Goal: Transaction & Acquisition: Subscribe to service/newsletter

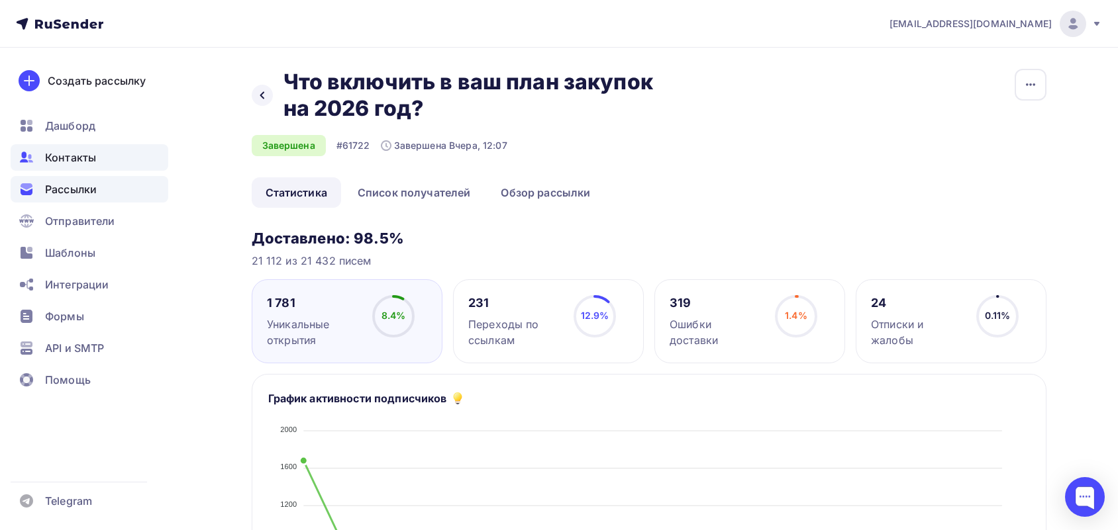
click at [85, 158] on span "Контакты" at bounding box center [70, 158] width 51 height 16
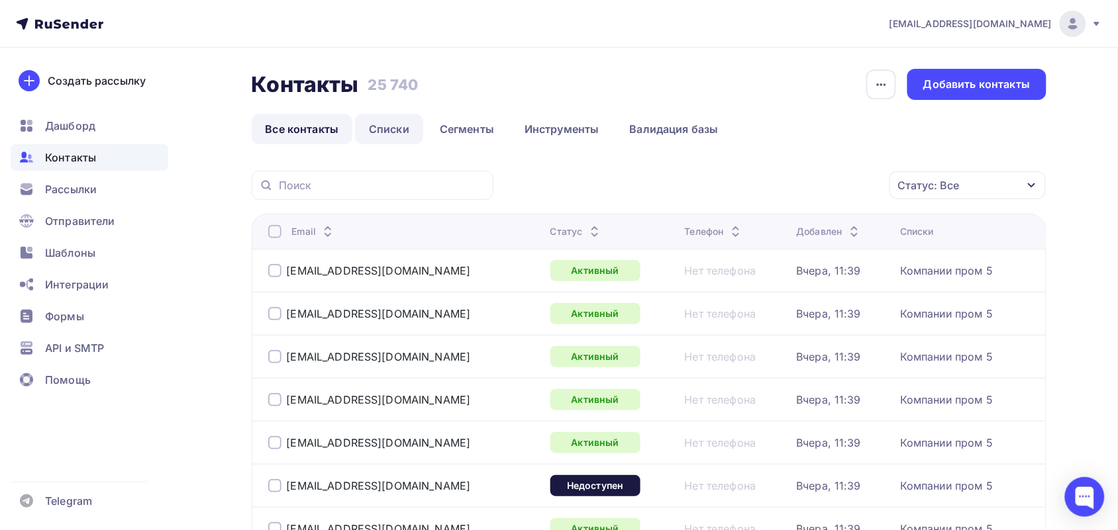
click at [389, 124] on link "Списки" at bounding box center [389, 129] width 68 height 30
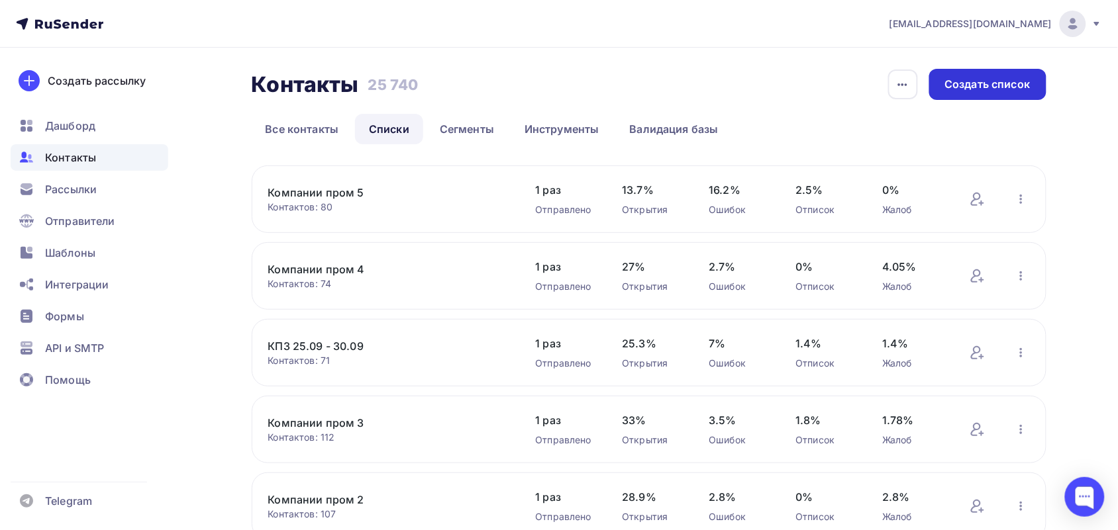
click at [970, 78] on div "Создать список" at bounding box center [987, 84] width 85 height 15
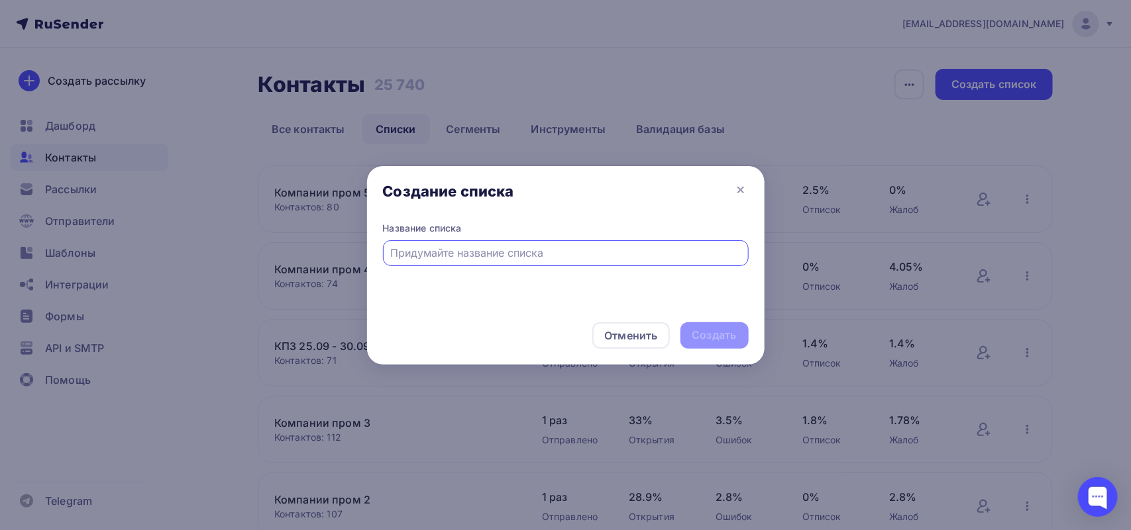
click at [466, 253] on input "text" at bounding box center [565, 253] width 350 height 16
type input "Компании пром 6"
click at [721, 325] on div "Создать" at bounding box center [714, 336] width 68 height 26
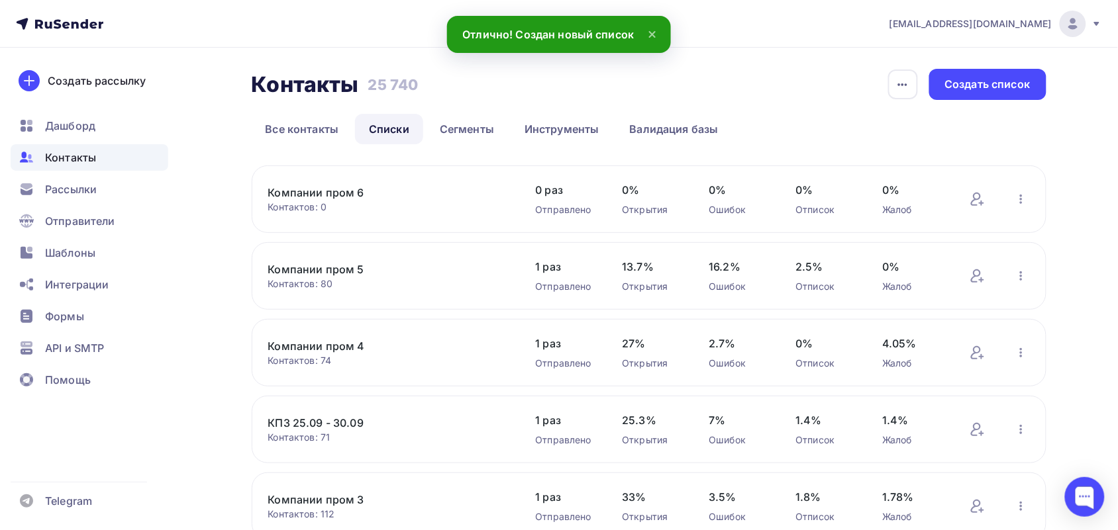
click at [346, 199] on link "Компании пром 6" at bounding box center [380, 193] width 225 height 16
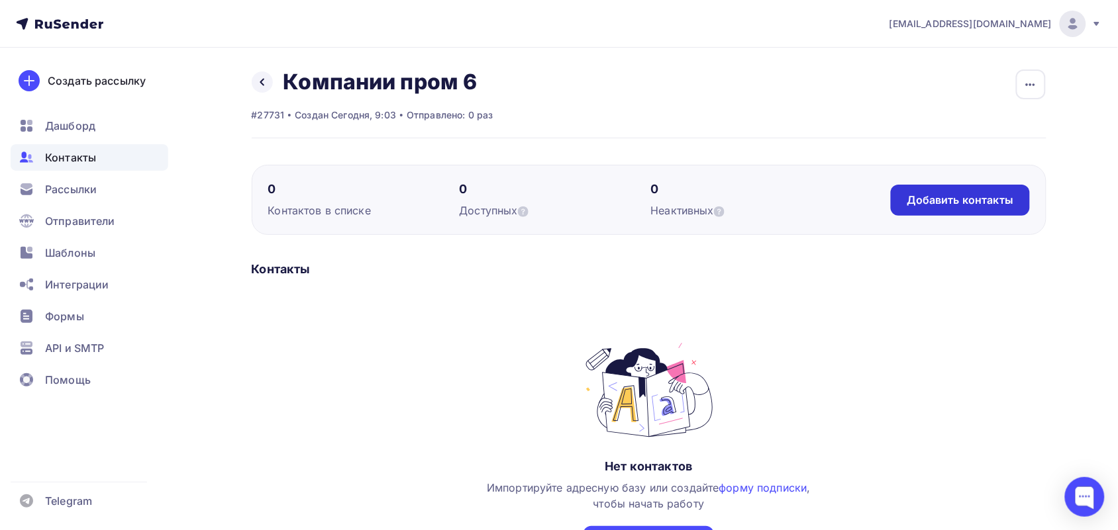
click at [954, 186] on div "Добавить контакты" at bounding box center [960, 200] width 138 height 31
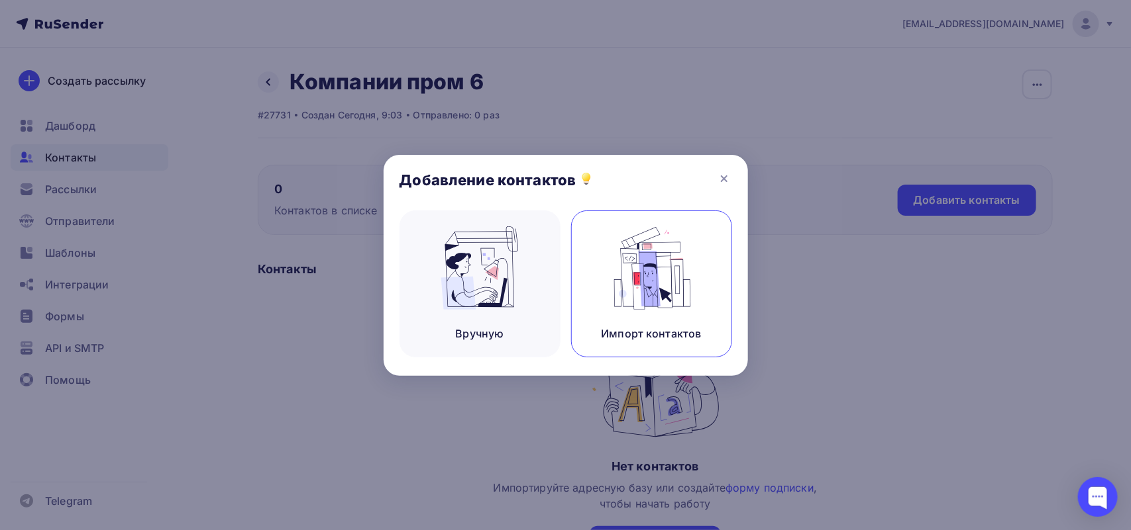
click at [683, 266] on img at bounding box center [651, 268] width 89 height 83
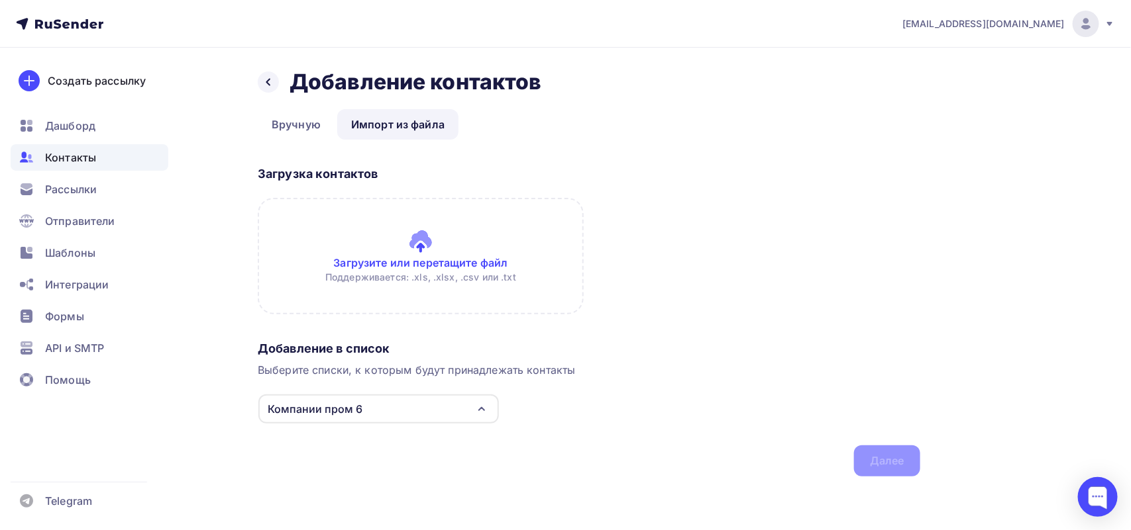
click at [393, 276] on input "file" at bounding box center [421, 256] width 326 height 117
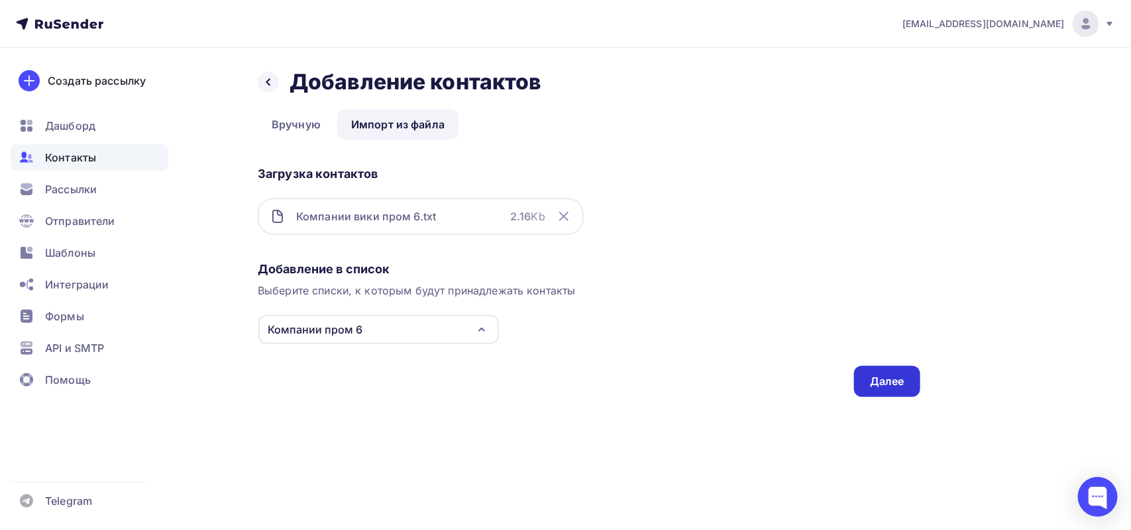
click at [895, 395] on div "Далее" at bounding box center [887, 381] width 66 height 31
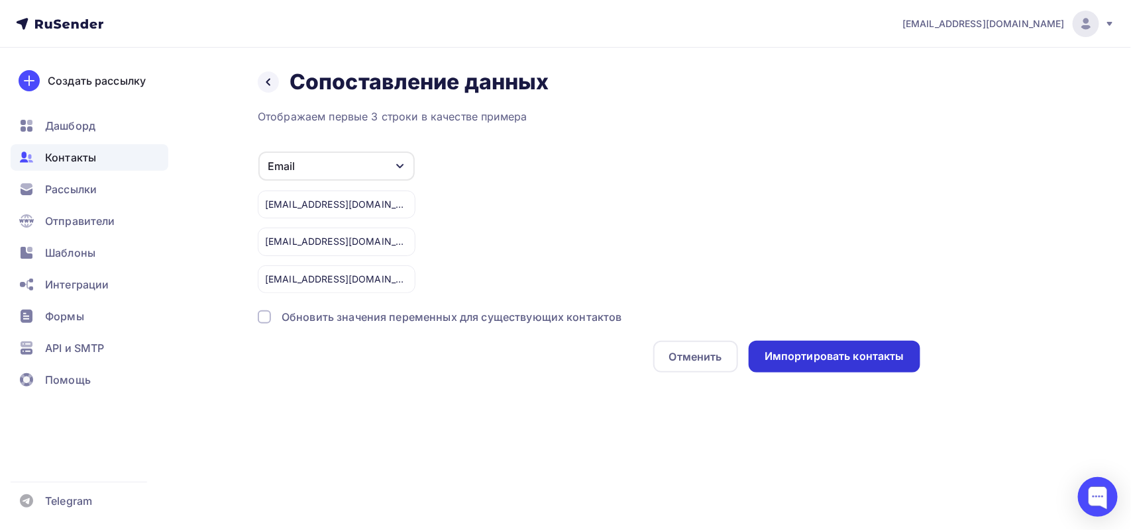
click at [848, 371] on div "Импортировать контакты" at bounding box center [834, 357] width 172 height 32
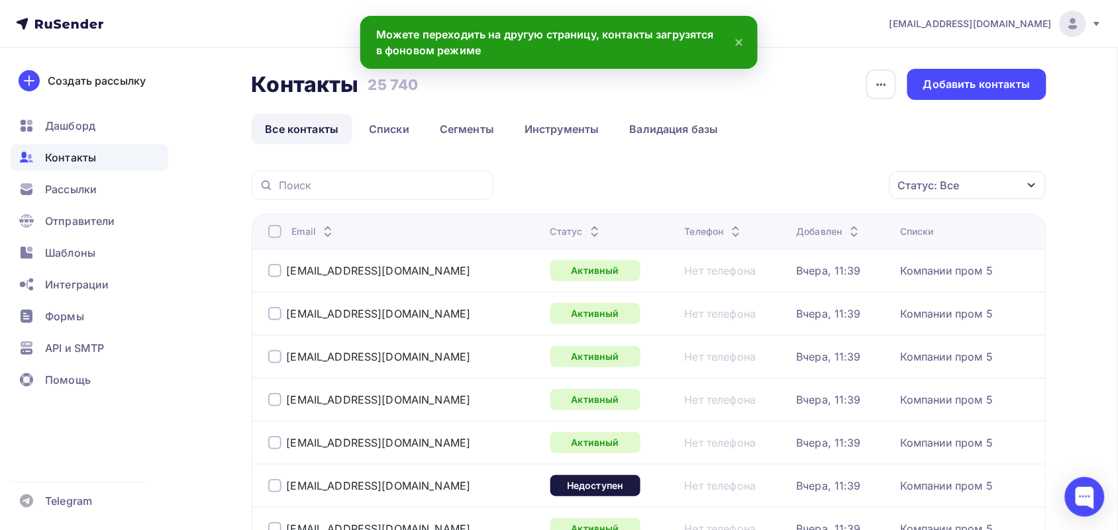
click at [272, 234] on div at bounding box center [274, 231] width 13 height 13
click at [358, 128] on link "Списки" at bounding box center [389, 129] width 68 height 30
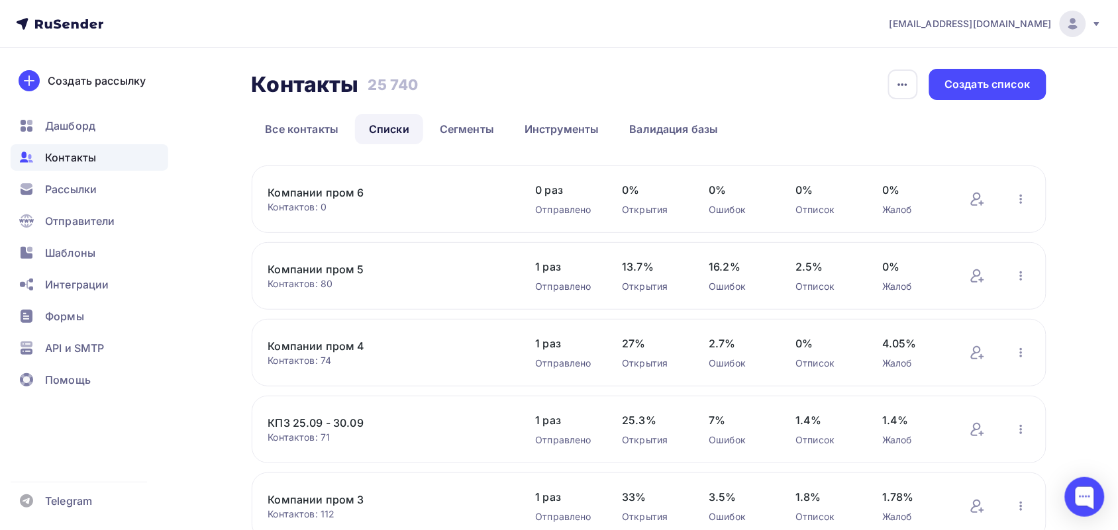
click at [332, 204] on div "Контактов: 0" at bounding box center [388, 207] width 241 height 13
click at [332, 203] on div "Контактов: 0" at bounding box center [388, 207] width 241 height 13
click at [338, 199] on link "Компании пром 6" at bounding box center [380, 193] width 225 height 16
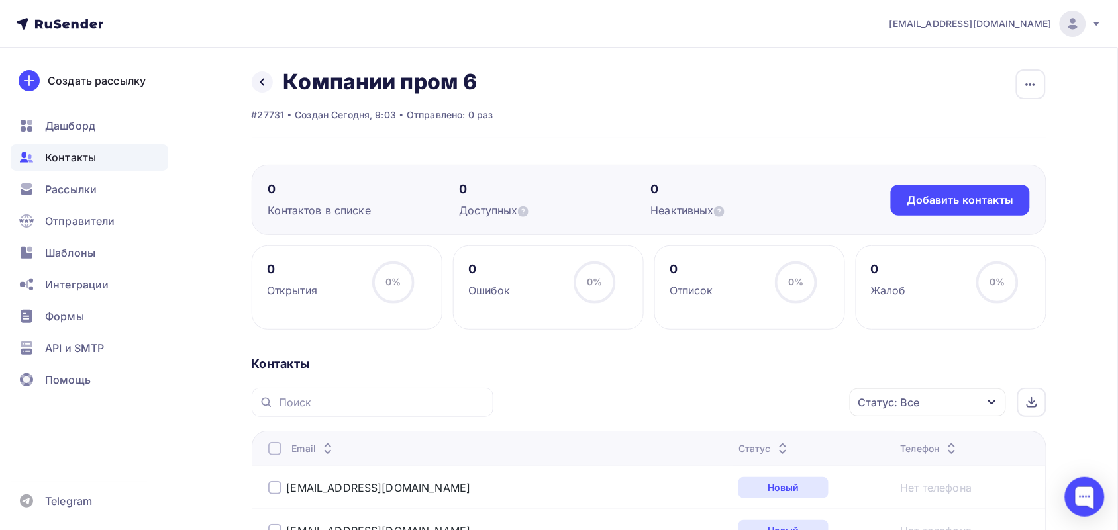
scroll to position [83, 0]
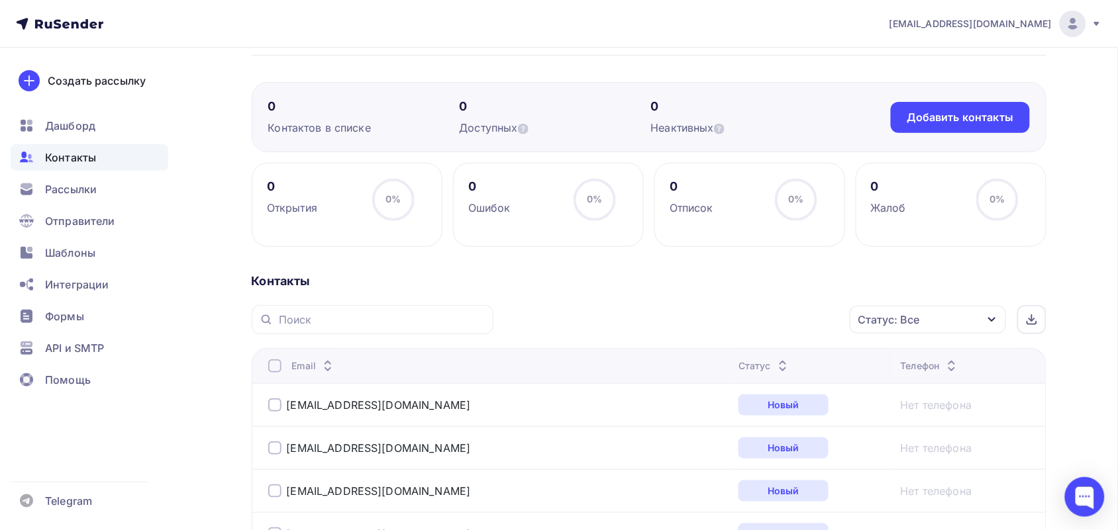
click at [270, 366] on div at bounding box center [274, 366] width 13 height 13
click at [919, 309] on div "Статус: Все" at bounding box center [928, 320] width 156 height 28
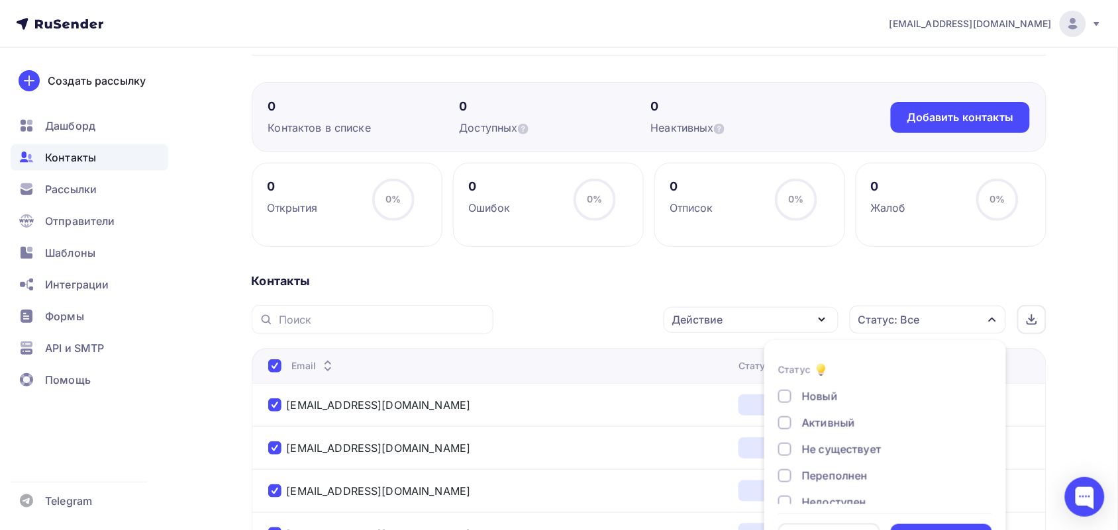
scroll to position [124, 0]
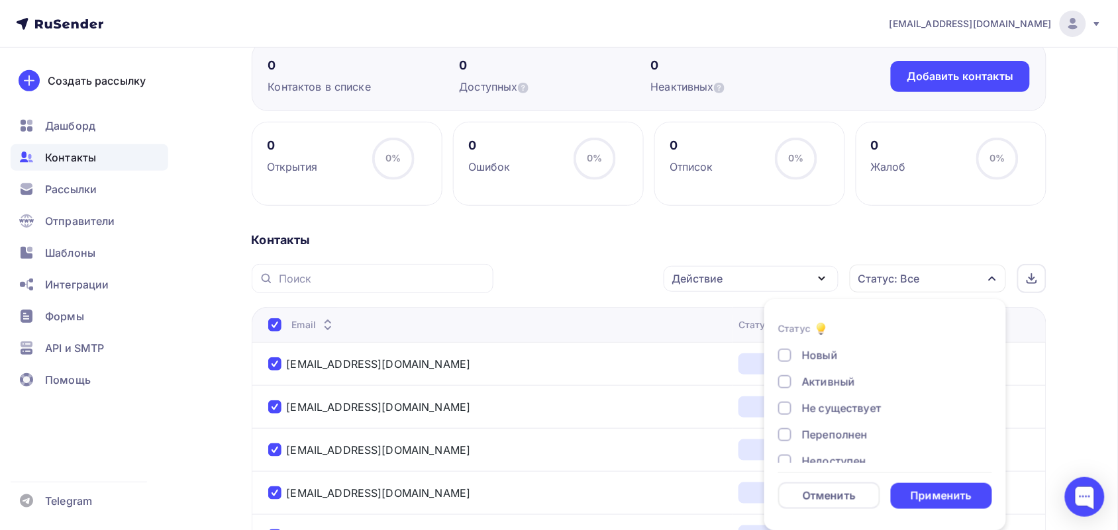
click at [842, 374] on div "Активный" at bounding box center [828, 382] width 53 height 16
click at [833, 404] on div "Не существует" at bounding box center [841, 409] width 79 height 16
click at [826, 428] on div "Переполнен" at bounding box center [835, 435] width 66 height 16
click at [819, 374] on div "Недоступен" at bounding box center [834, 379] width 64 height 16
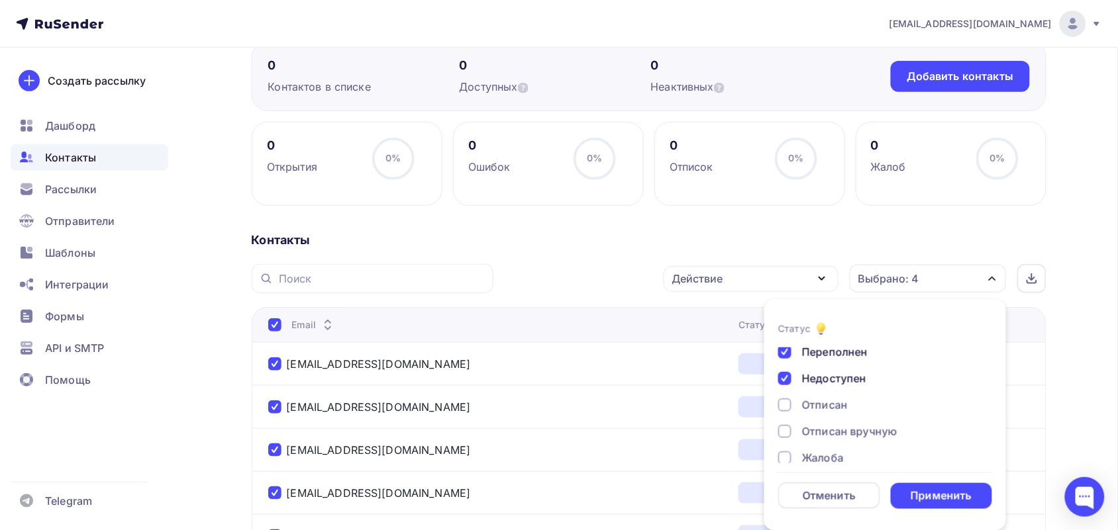
click at [815, 401] on div "Отписан" at bounding box center [825, 405] width 46 height 16
click at [811, 424] on div "Отписан вручную" at bounding box center [849, 432] width 95 height 16
click at [803, 451] on div "Жалоба" at bounding box center [823, 458] width 42 height 16
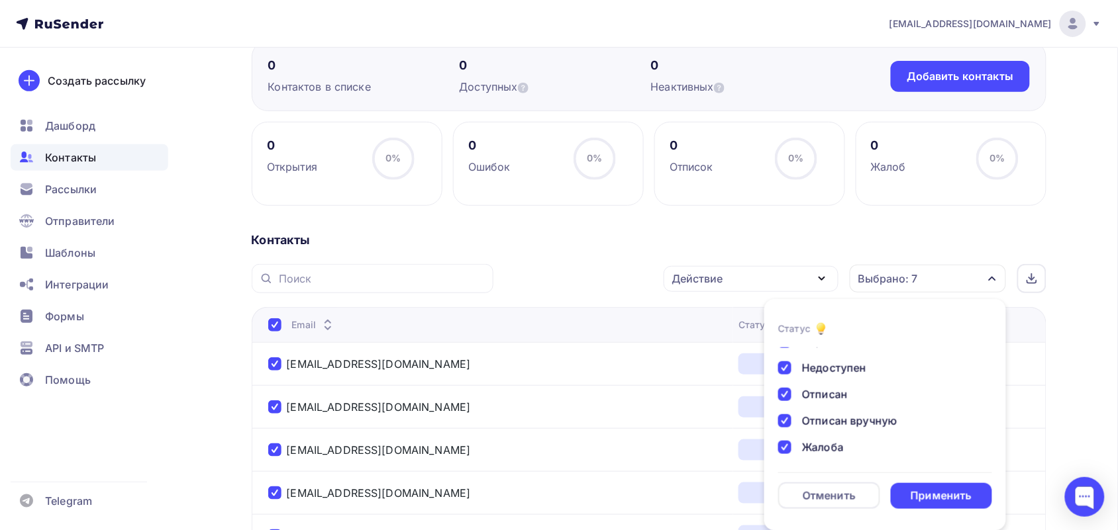
scroll to position [96, 0]
click at [919, 481] on form "Статус Новый Активный Не существует Переполнен Недоступен Отписан Отписан вручн…" at bounding box center [885, 415] width 214 height 188
click at [919, 493] on div "Применить" at bounding box center [941, 496] width 61 height 15
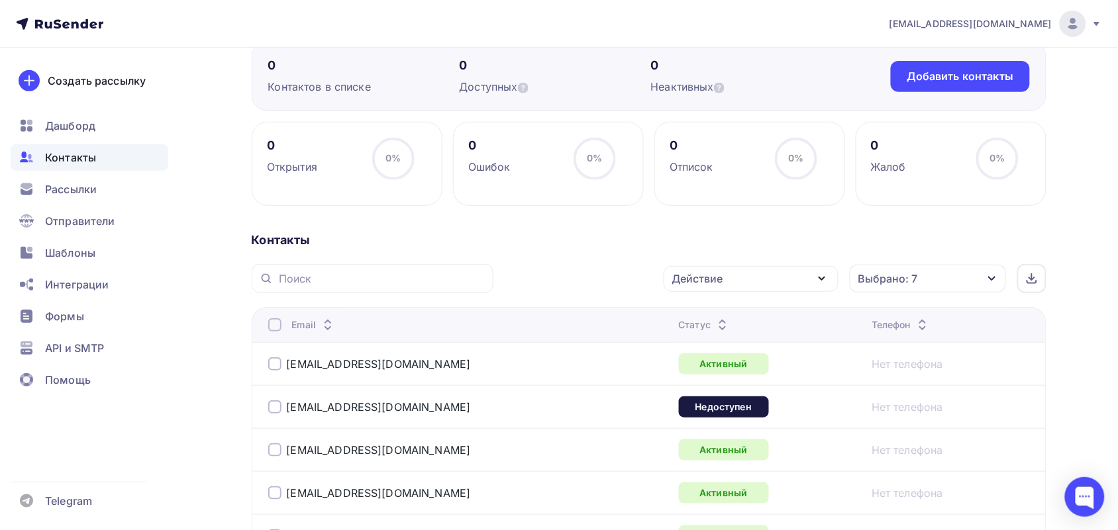
click at [281, 329] on div "Email" at bounding box center [433, 325] width 331 height 13
click at [281, 329] on div at bounding box center [274, 325] width 13 height 13
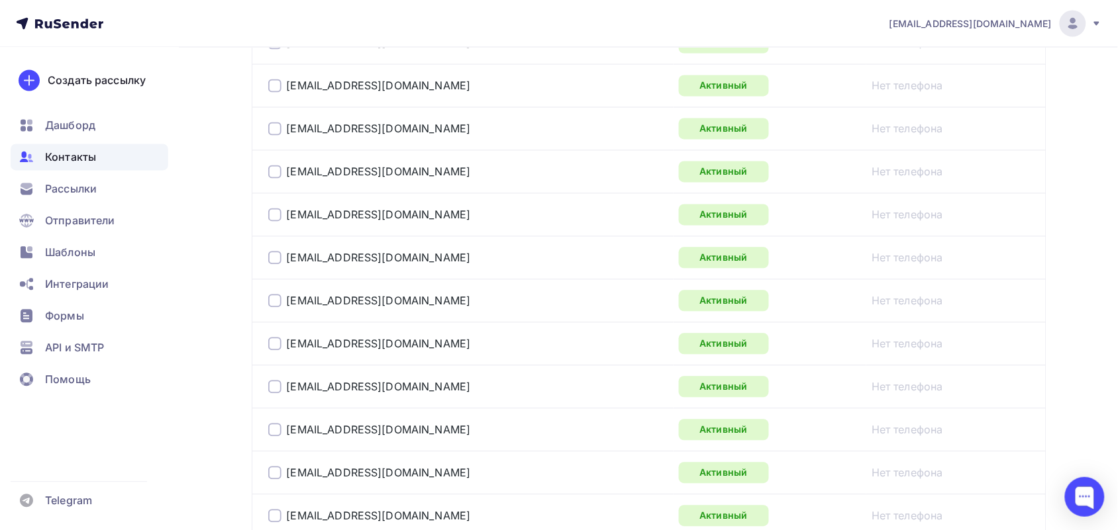
scroll to position [124, 0]
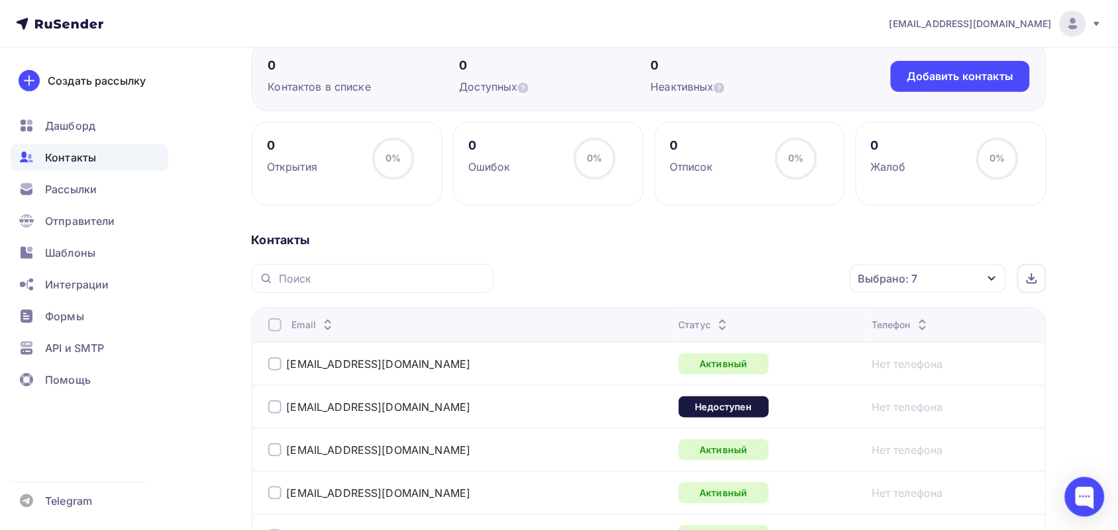
click at [273, 335] on th "Email" at bounding box center [463, 324] width 422 height 35
click at [273, 334] on th "Email" at bounding box center [463, 324] width 422 height 35
click at [273, 331] on div at bounding box center [274, 325] width 13 height 13
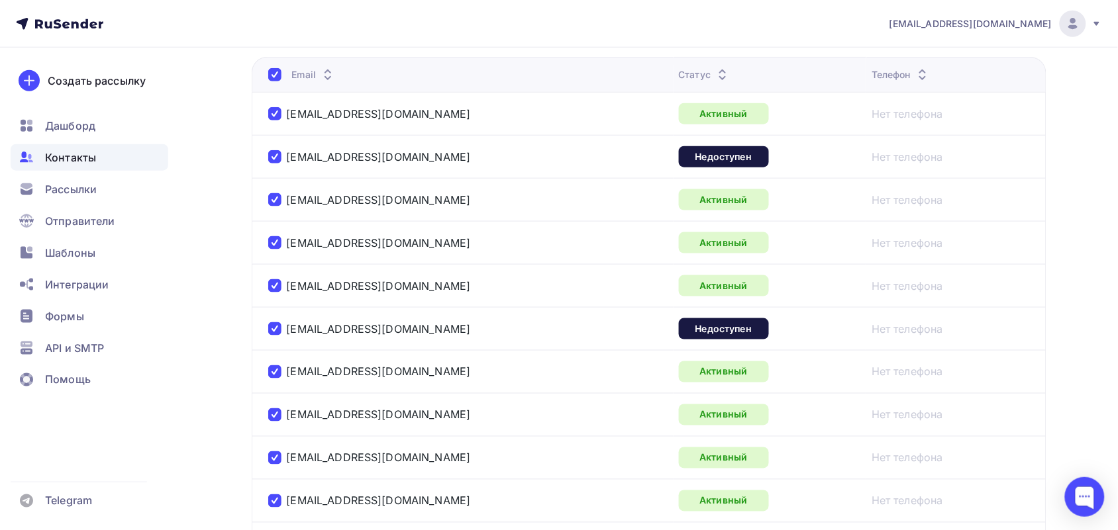
scroll to position [44, 0]
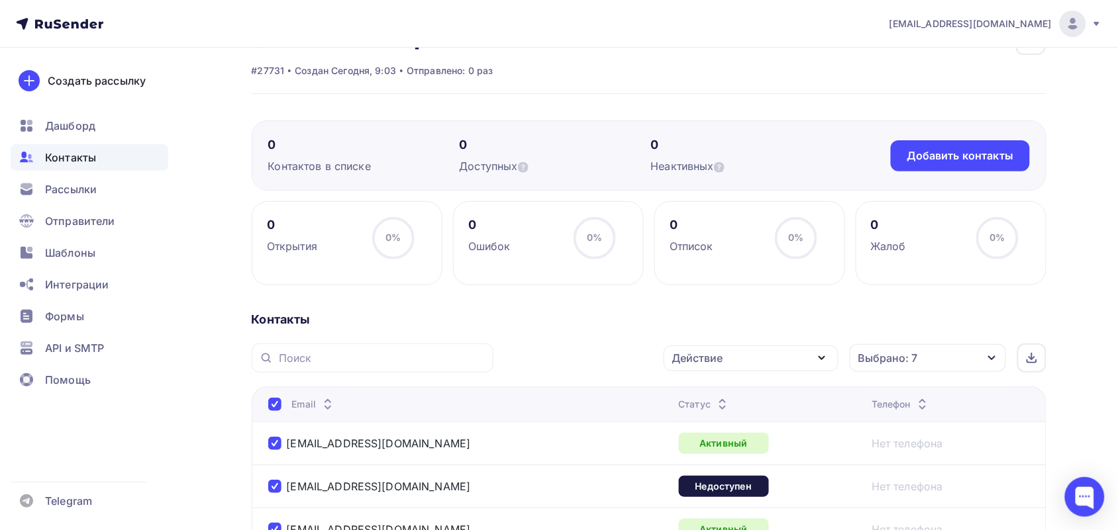
click at [923, 346] on div "Выбрано: 7" at bounding box center [928, 358] width 156 height 28
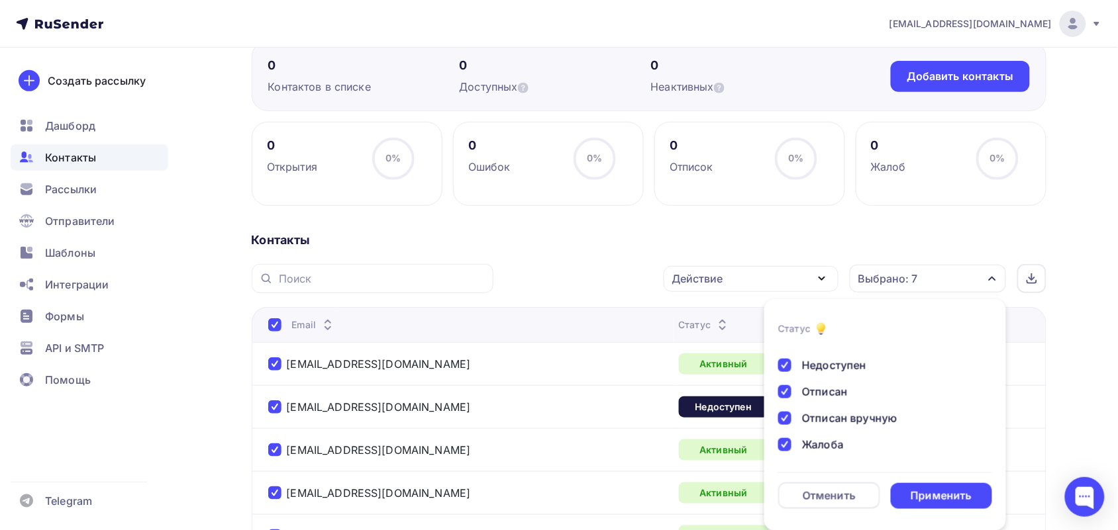
click at [788, 285] on div "Действие" at bounding box center [751, 279] width 175 height 26
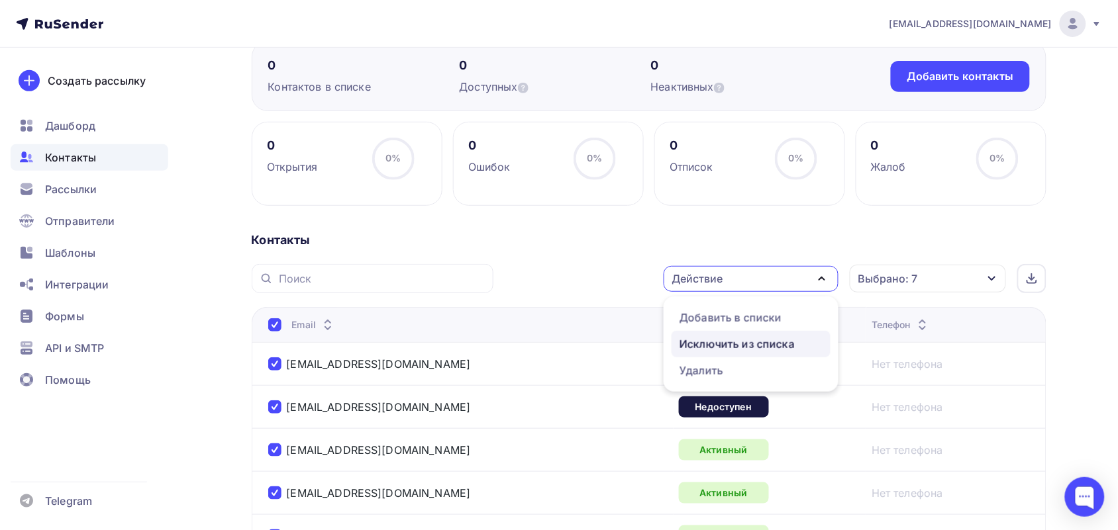
click at [756, 334] on link "Исключить из списка" at bounding box center [751, 344] width 159 height 26
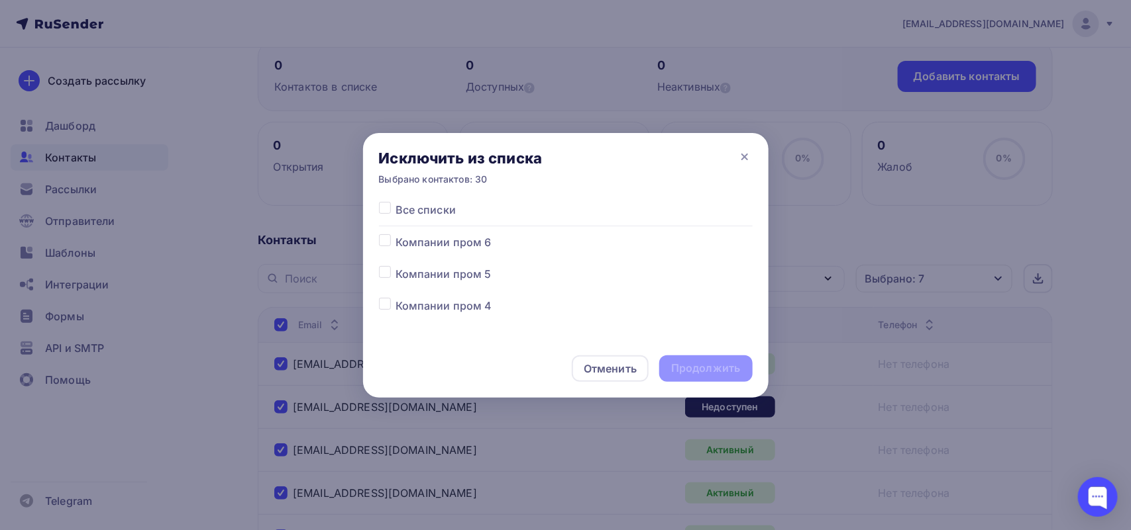
click at [421, 238] on span "Компании пром 6" at bounding box center [443, 242] width 96 height 16
click at [395, 234] on label at bounding box center [395, 234] width 0 height 0
click at [388, 246] on input "checkbox" at bounding box center [385, 240] width 12 height 12
checkbox input "true"
click at [691, 365] on div "Продолжить" at bounding box center [705, 368] width 69 height 15
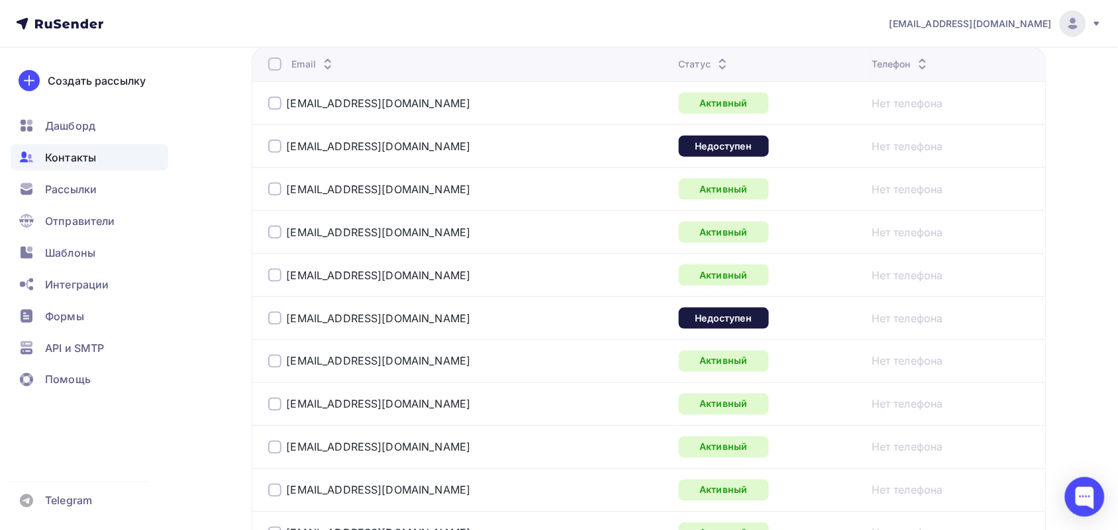
scroll to position [538, 0]
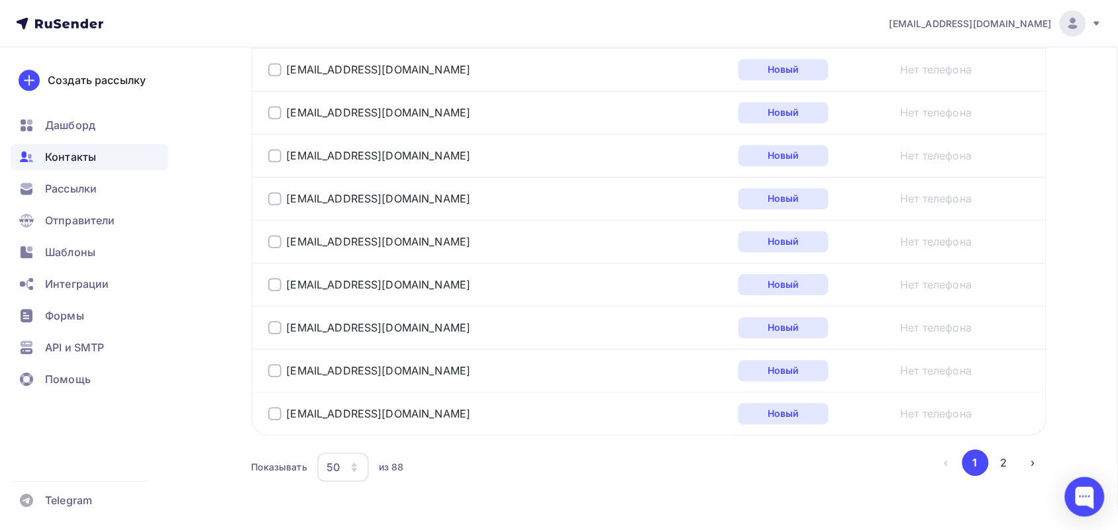
scroll to position [2233, 0]
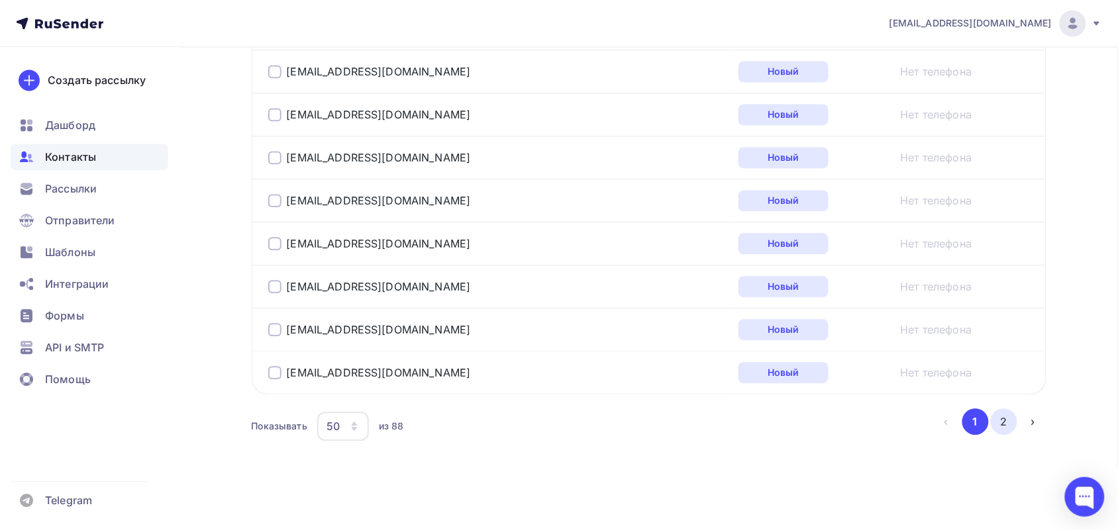
click at [1007, 423] on button "2" at bounding box center [1004, 422] width 26 height 26
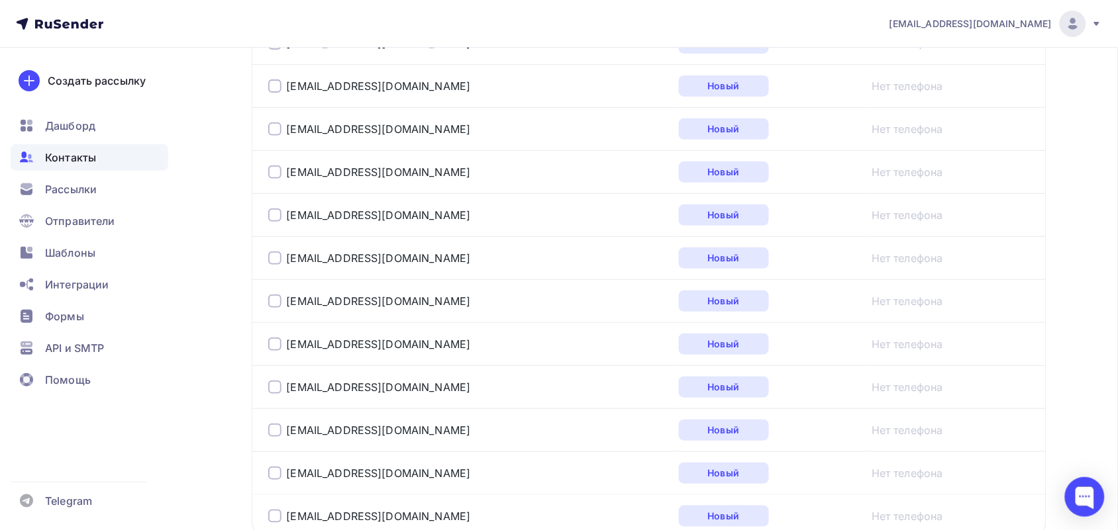
scroll to position [1714, 0]
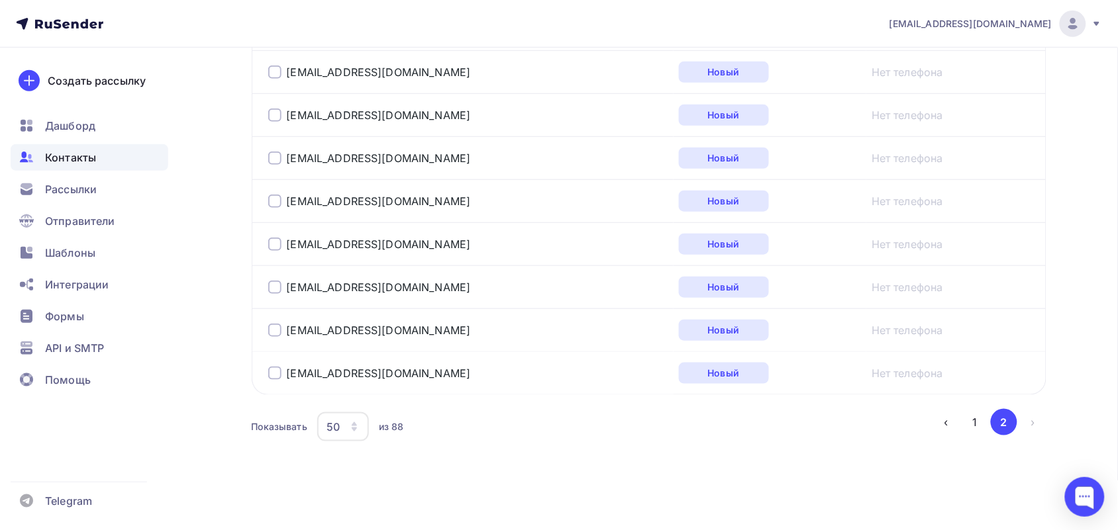
click at [992, 429] on button "2" at bounding box center [1004, 422] width 26 height 26
click at [978, 426] on button "1" at bounding box center [975, 422] width 26 height 26
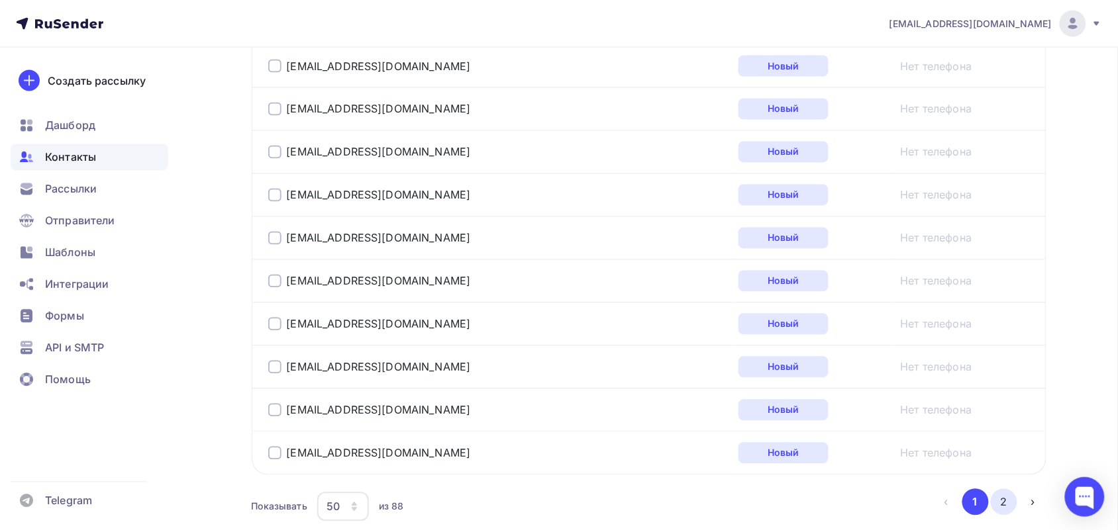
click at [1000, 516] on button "2" at bounding box center [1004, 502] width 26 height 26
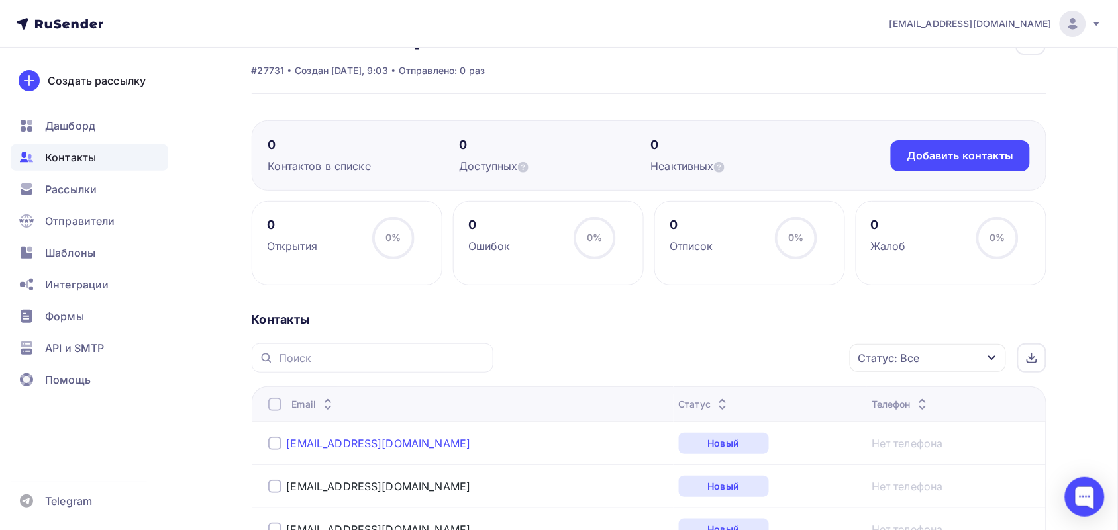
scroll to position [83, 0]
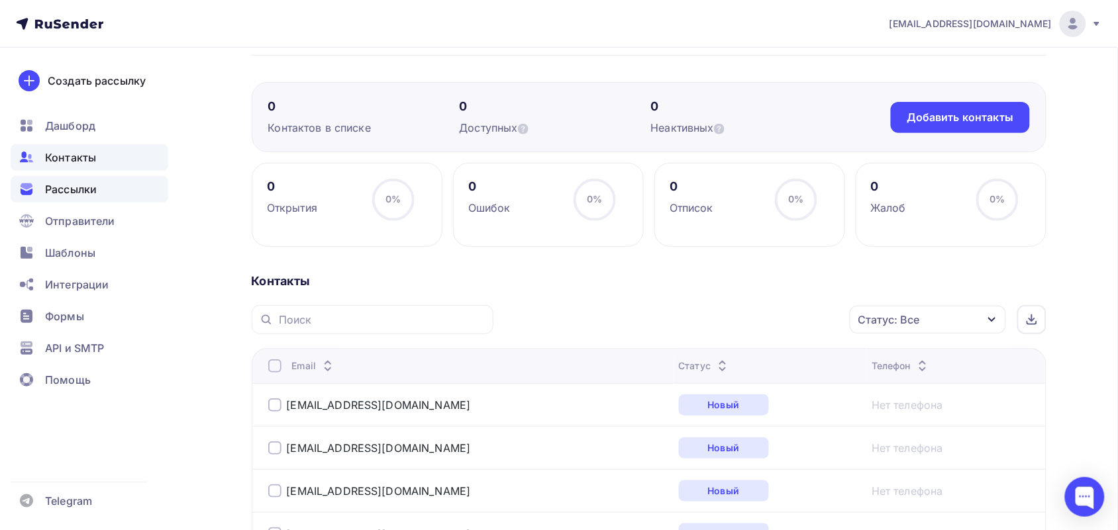
click at [95, 177] on div "Рассылки" at bounding box center [90, 189] width 158 height 26
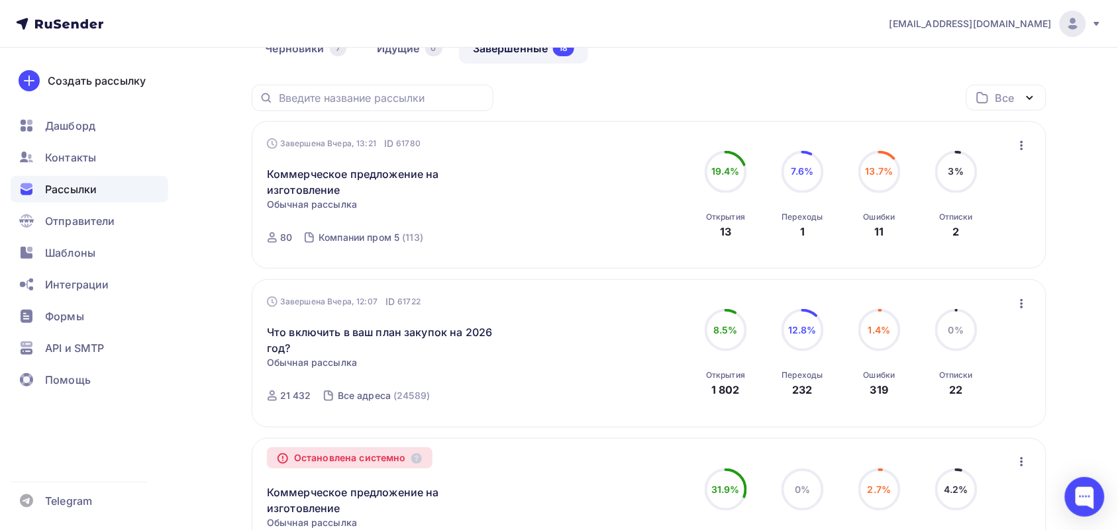
scroll to position [166, 0]
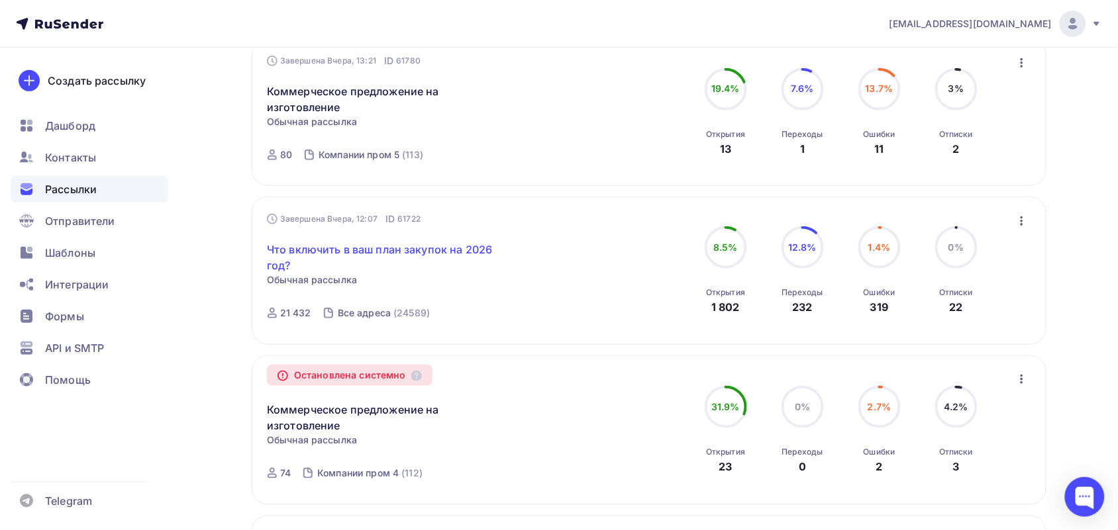
click at [391, 245] on link "Что включить в ваш план закупок на 2026 год?" at bounding box center [380, 258] width 227 height 32
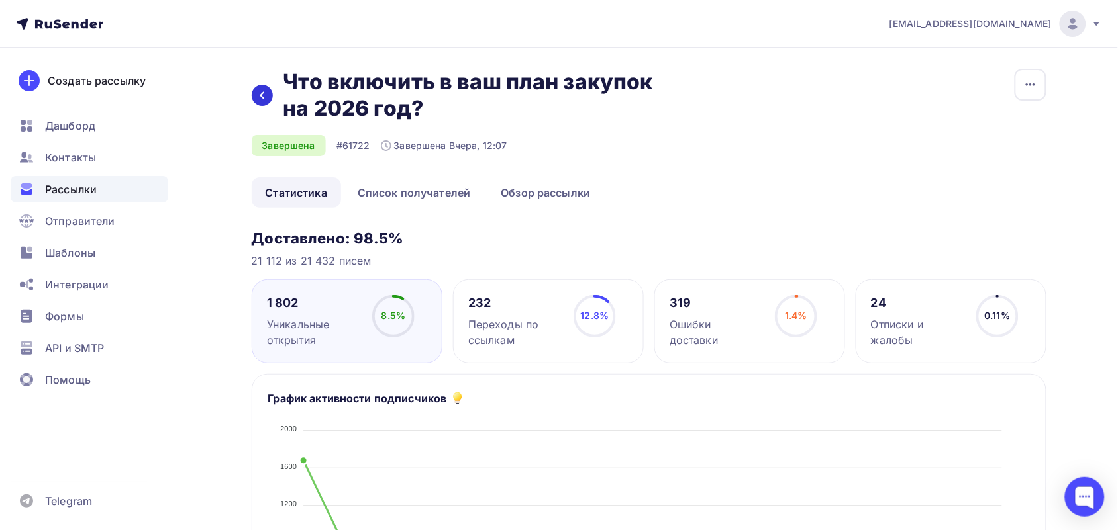
click at [266, 99] on icon at bounding box center [262, 95] width 11 height 11
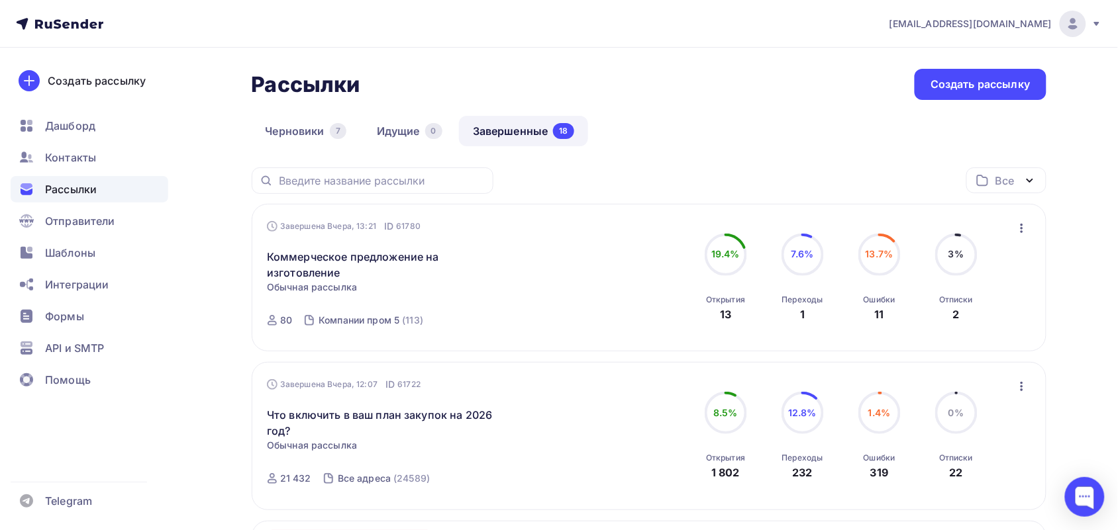
click at [1023, 226] on icon "button" at bounding box center [1022, 229] width 16 height 16
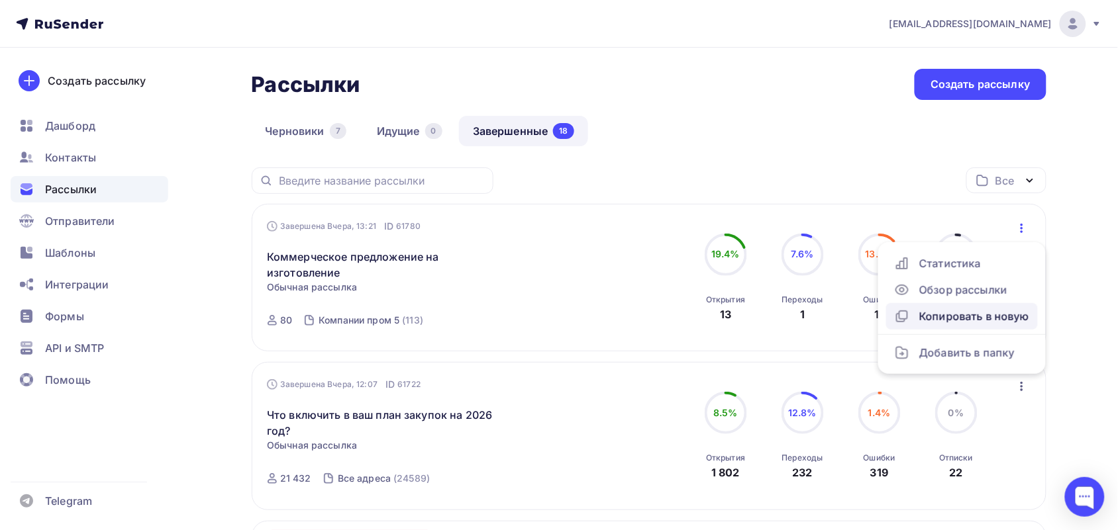
click at [990, 316] on div "Копировать в новую" at bounding box center [962, 317] width 136 height 16
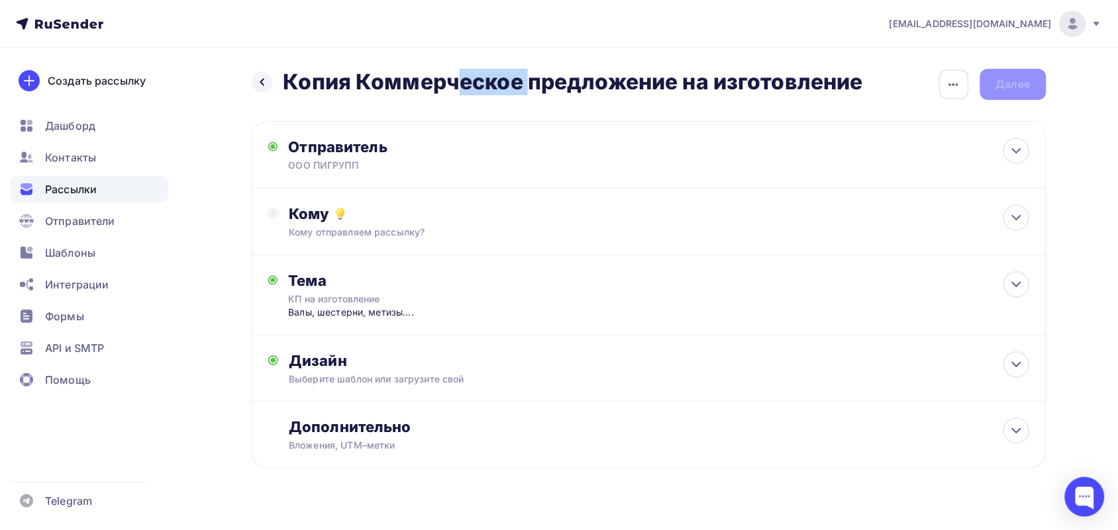
drag, startPoint x: 355, startPoint y: 81, endPoint x: 205, endPoint y: 75, distance: 149.8
click at [205, 75] on div "Назад Копия Коммерческое предложение на изготовление Копия Коммерческое предлож…" at bounding box center [559, 301] width 1085 height 507
click at [447, 293] on div "КП на изготовление" at bounding box center [406, 299] width 236 height 13
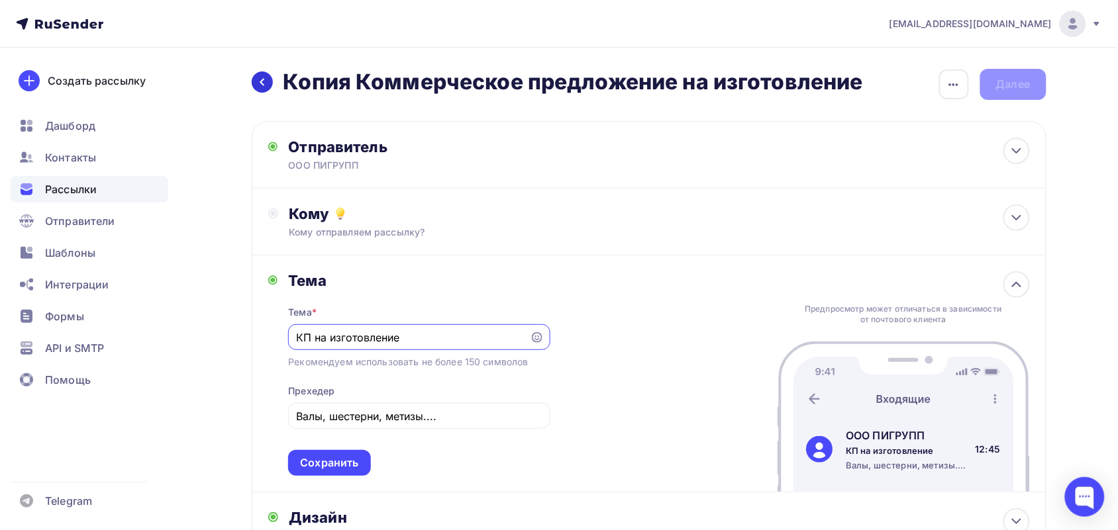
click at [263, 87] on icon at bounding box center [262, 82] width 11 height 11
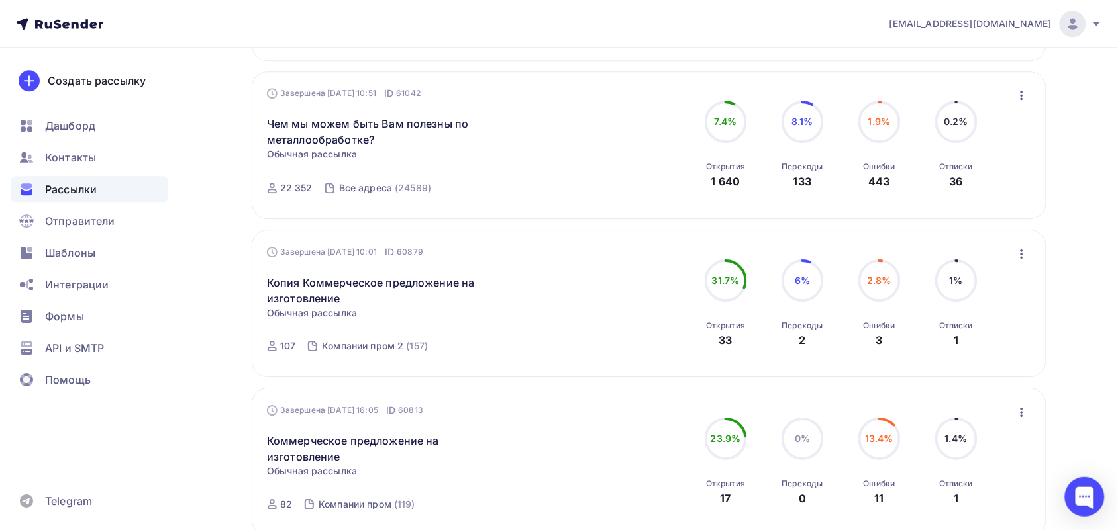
scroll to position [1159, 0]
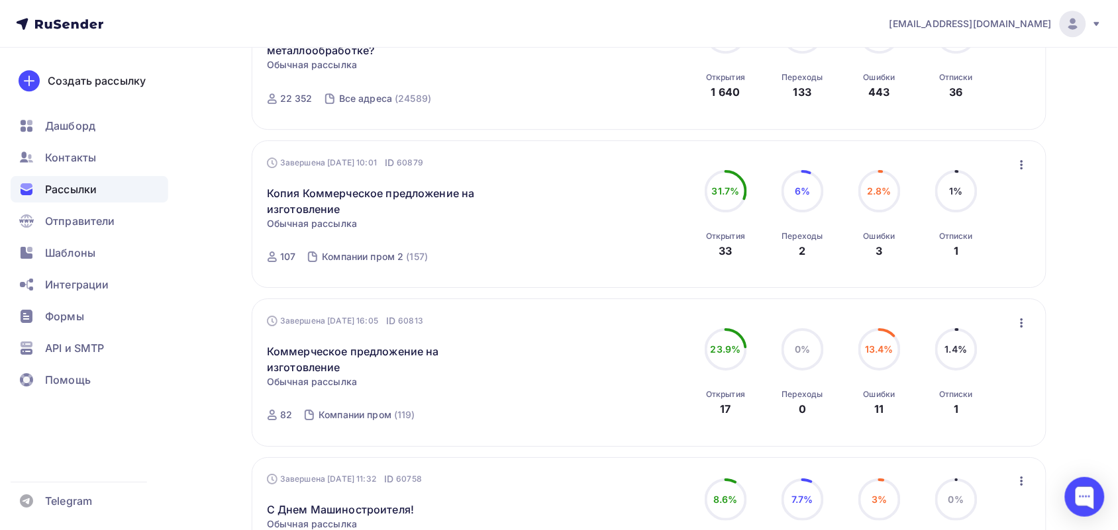
click at [1025, 321] on icon "button" at bounding box center [1022, 323] width 16 height 16
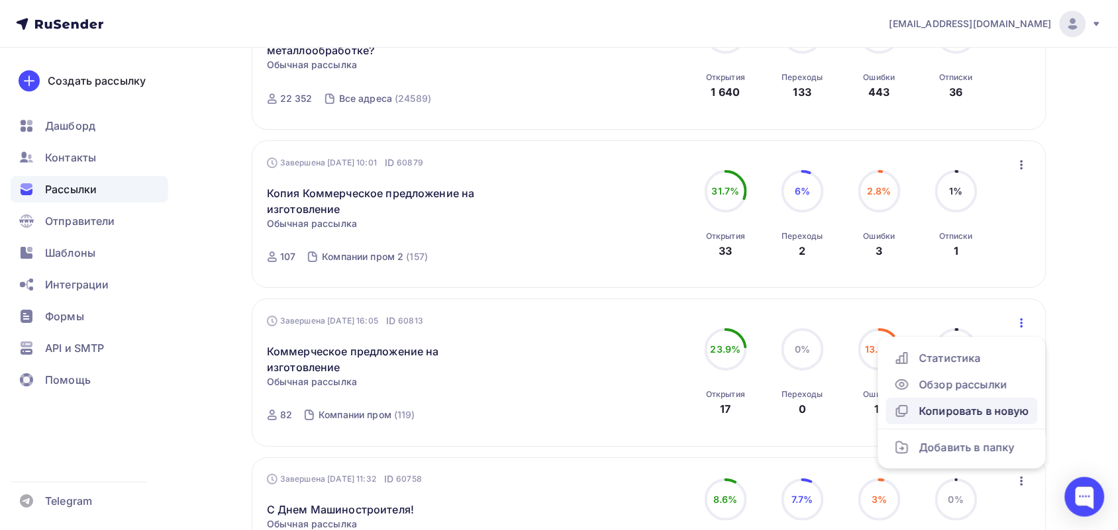
click at [958, 411] on div "Копировать в новую" at bounding box center [962, 411] width 136 height 16
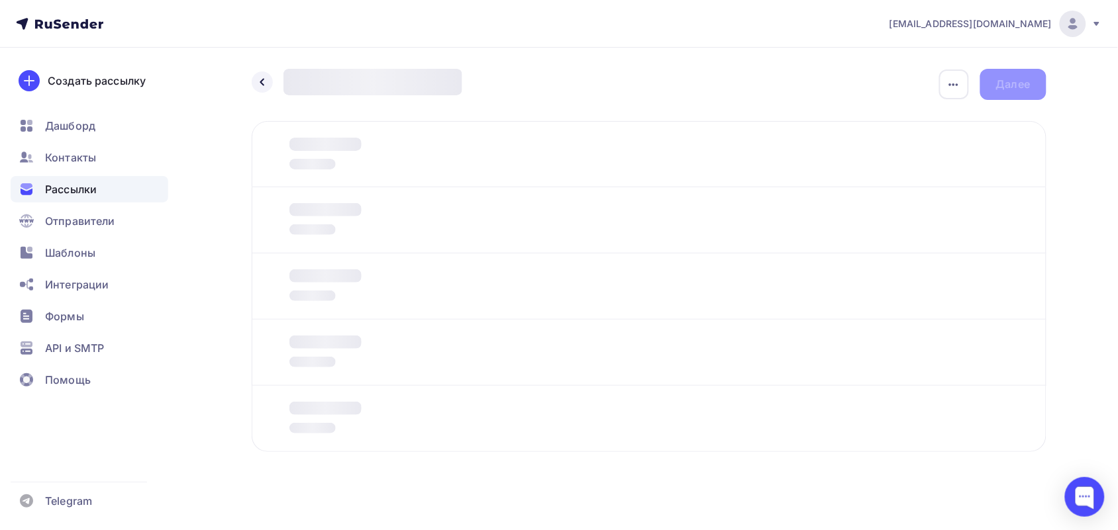
type input "Коммерческое предложение на изготовление"
type input "Для отдела снабжения"
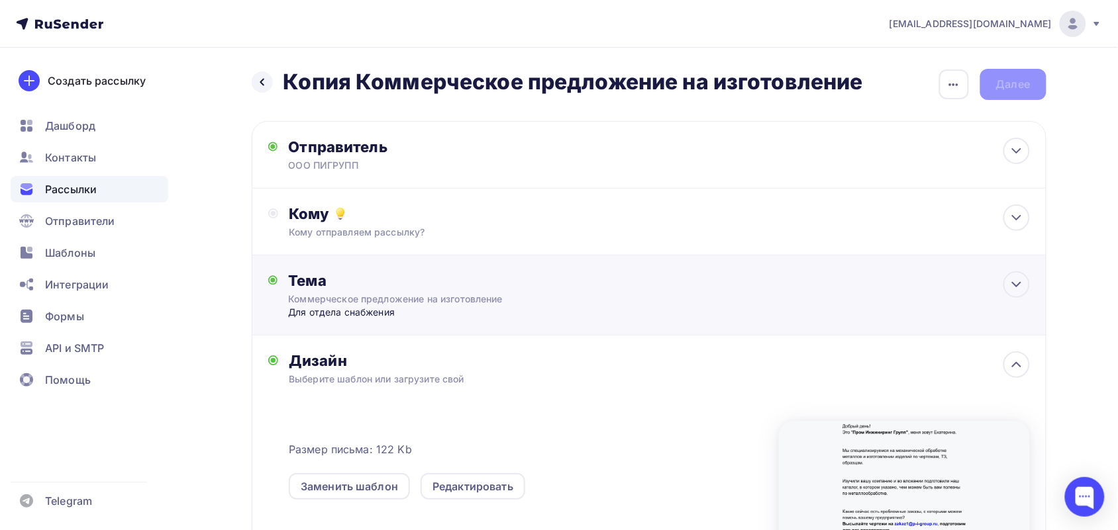
click at [358, 316] on div "Для отдела снабжения" at bounding box center [419, 312] width 262 height 13
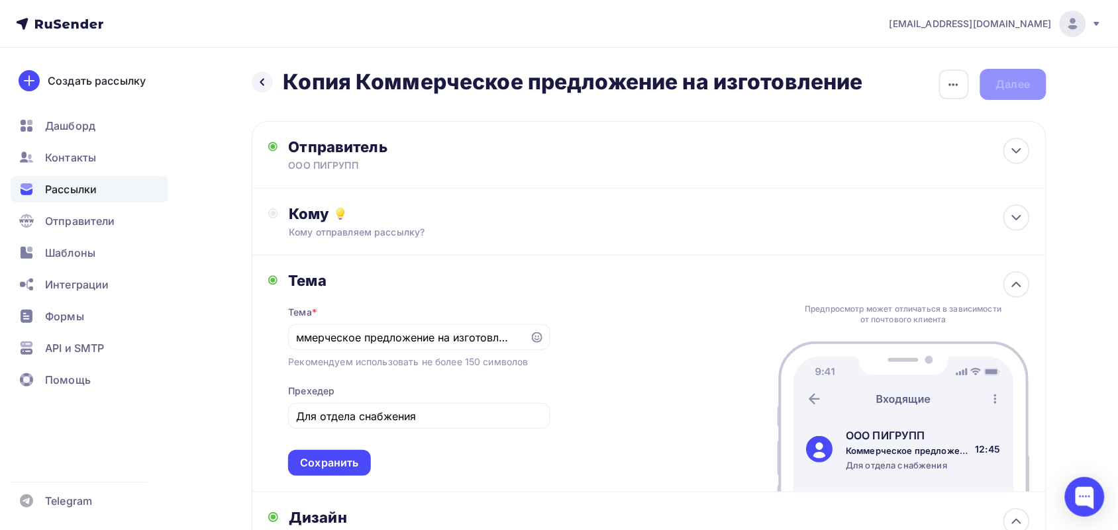
click at [407, 283] on div "Тема" at bounding box center [419, 281] width 262 height 19
click at [338, 462] on div "Сохранить" at bounding box center [329, 463] width 58 height 15
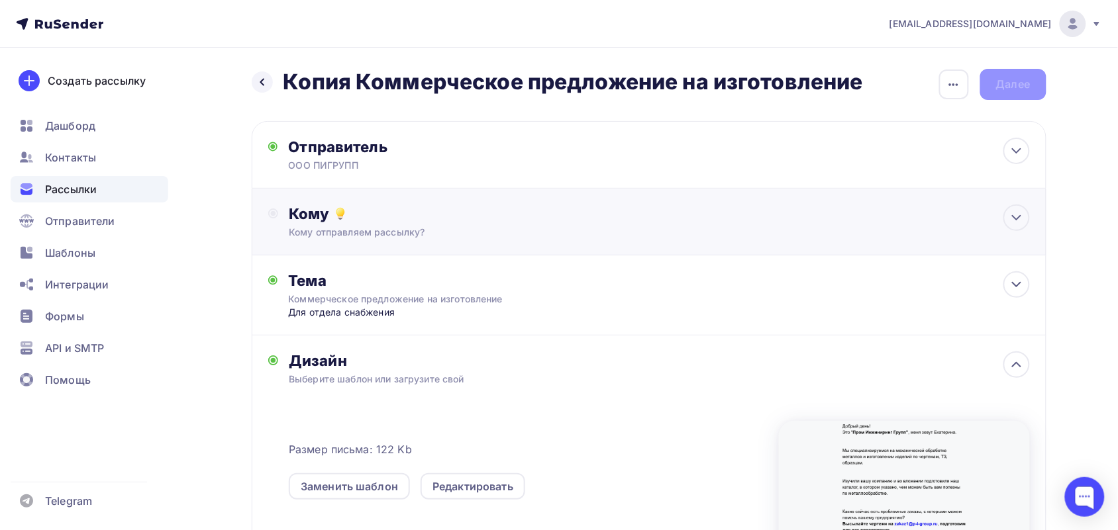
click at [431, 237] on div "Кому отправляем рассылку?" at bounding box center [622, 232] width 667 height 13
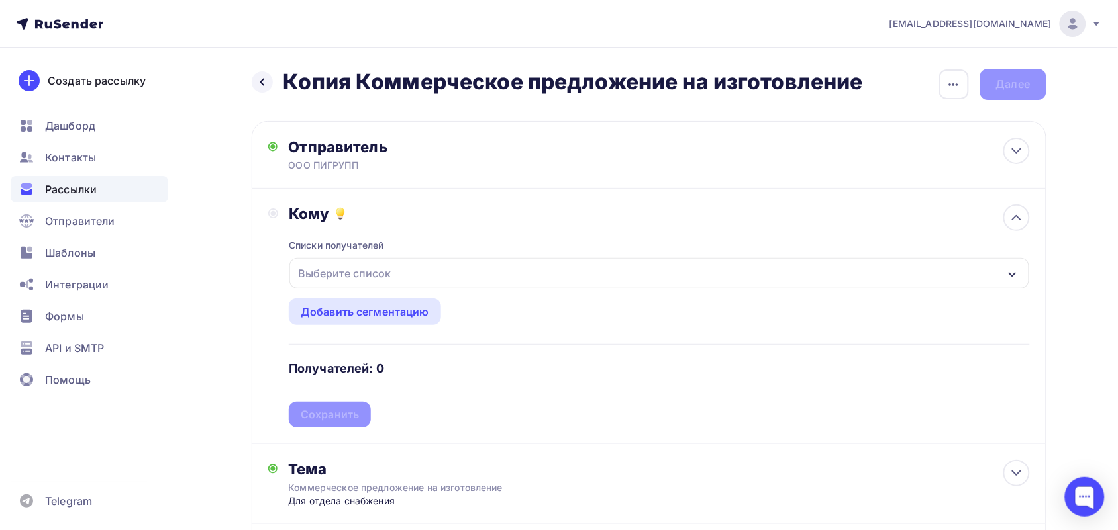
click at [399, 270] on div "Выберите список" at bounding box center [658, 273] width 739 height 30
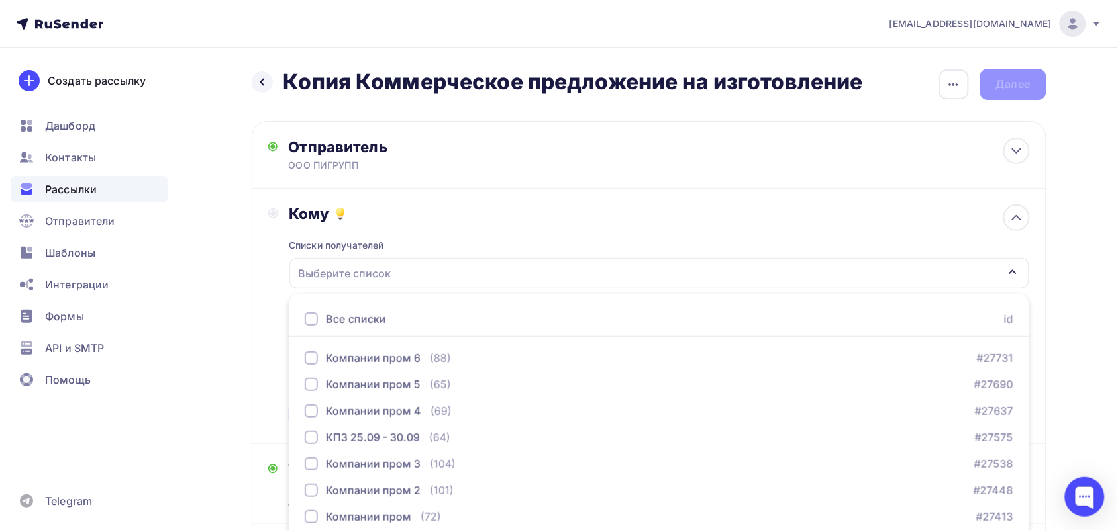
scroll to position [107, 0]
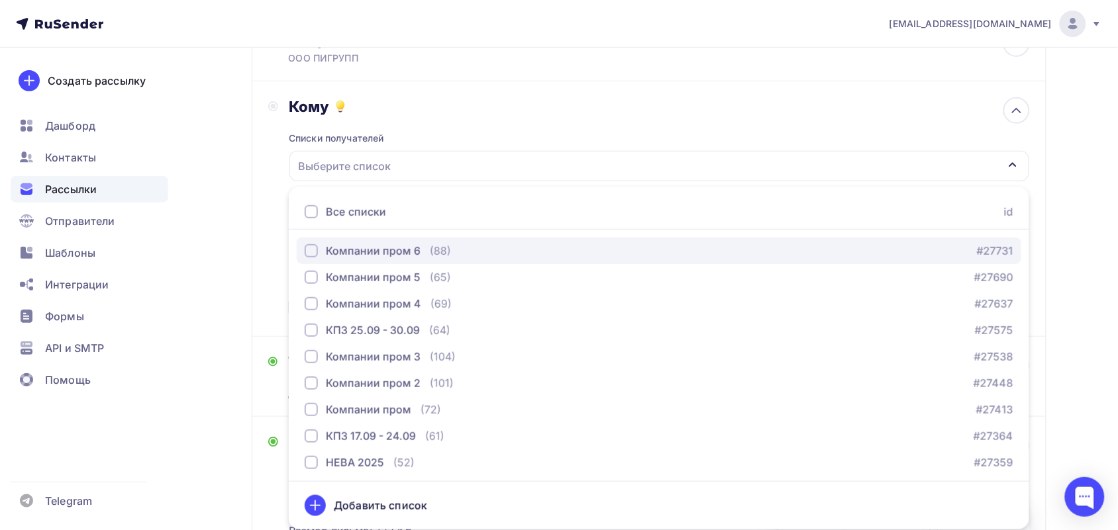
click at [392, 240] on button "Компании пром 6 (88) #27731" at bounding box center [659, 251] width 725 height 26
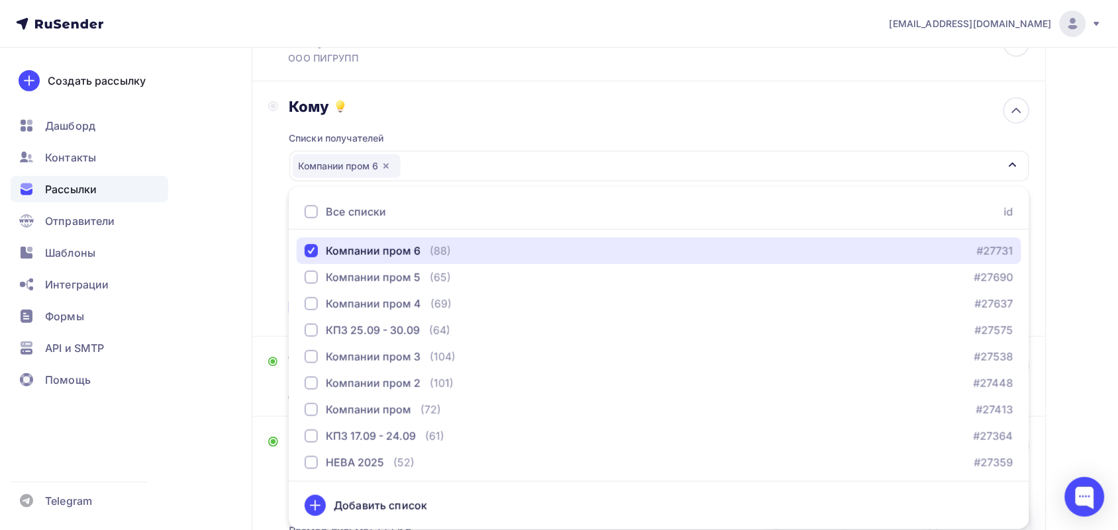
click at [564, 152] on div "Компании пром 6" at bounding box center [658, 166] width 739 height 30
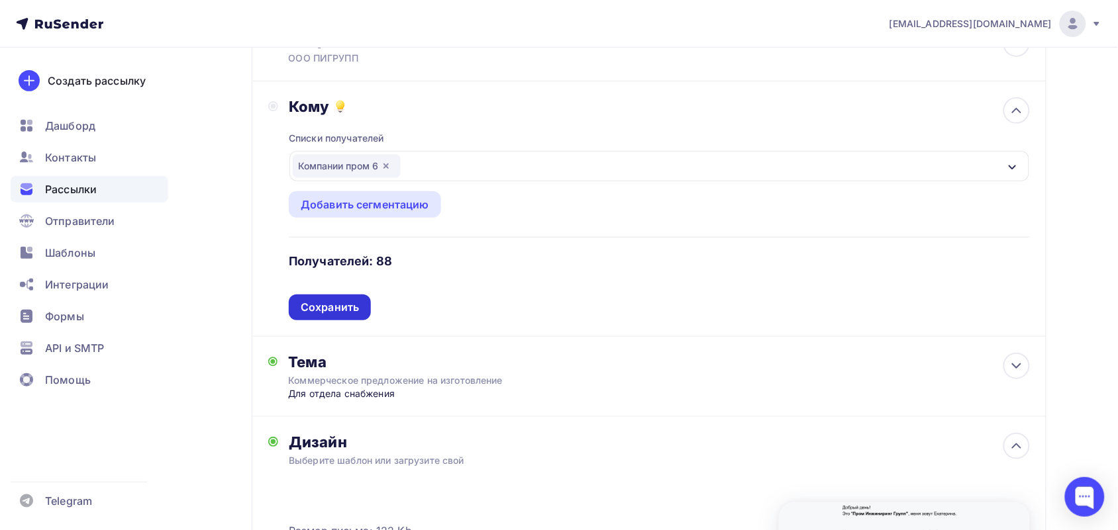
click at [332, 309] on div "Сохранить" at bounding box center [330, 307] width 58 height 15
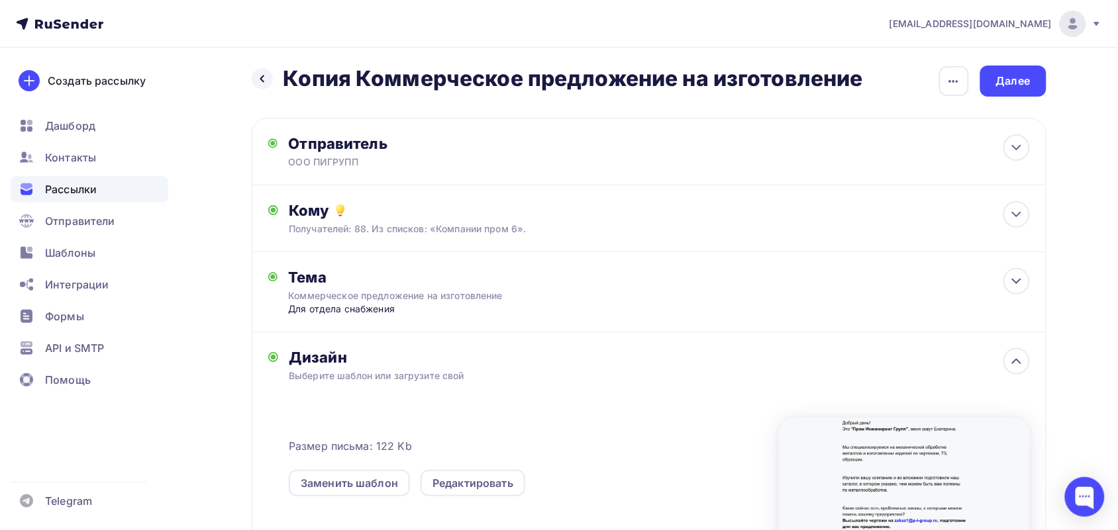
scroll to position [0, 0]
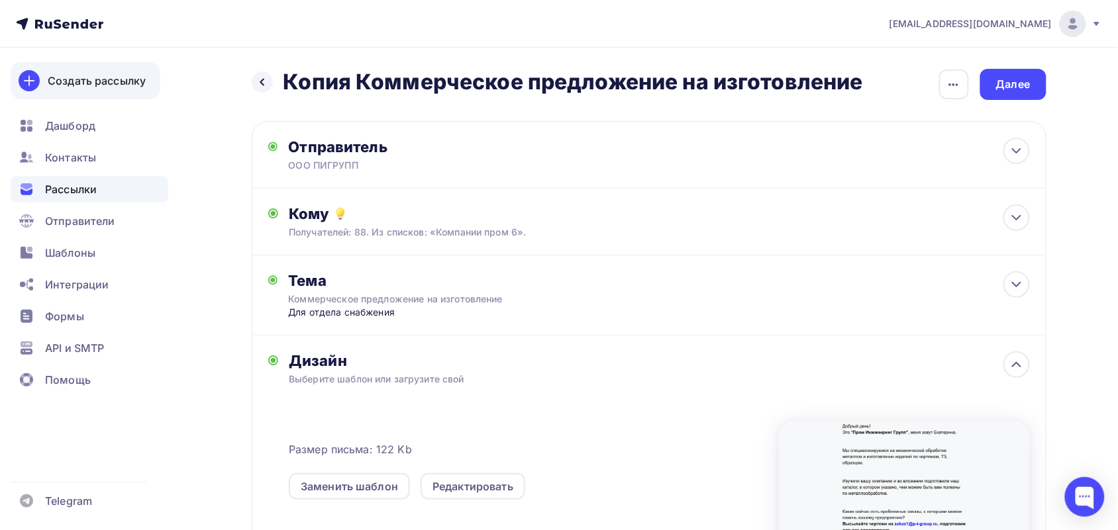
drag, startPoint x: 356, startPoint y: 76, endPoint x: 143, endPoint y: 85, distance: 213.4
click at [143, 85] on div "[EMAIL_ADDRESS][DOMAIN_NAME] Аккаунт Тарифы Выйти Создать рассылку [GEOGRAPHIC_…" at bounding box center [559, 390] width 1118 height 781
click at [947, 78] on icon "button" at bounding box center [954, 85] width 16 height 16
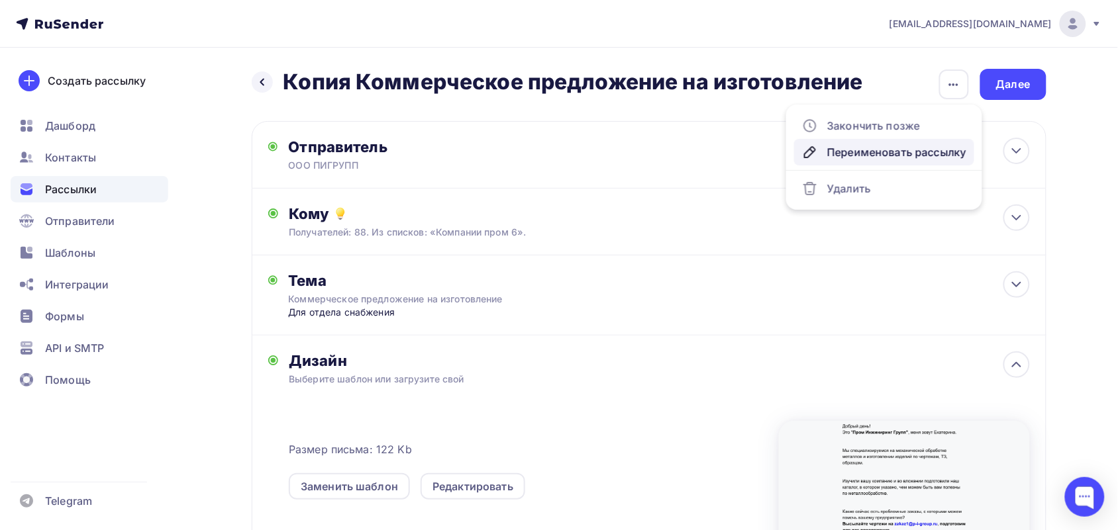
click at [883, 154] on div "Переименовать рассылку" at bounding box center [884, 152] width 164 height 16
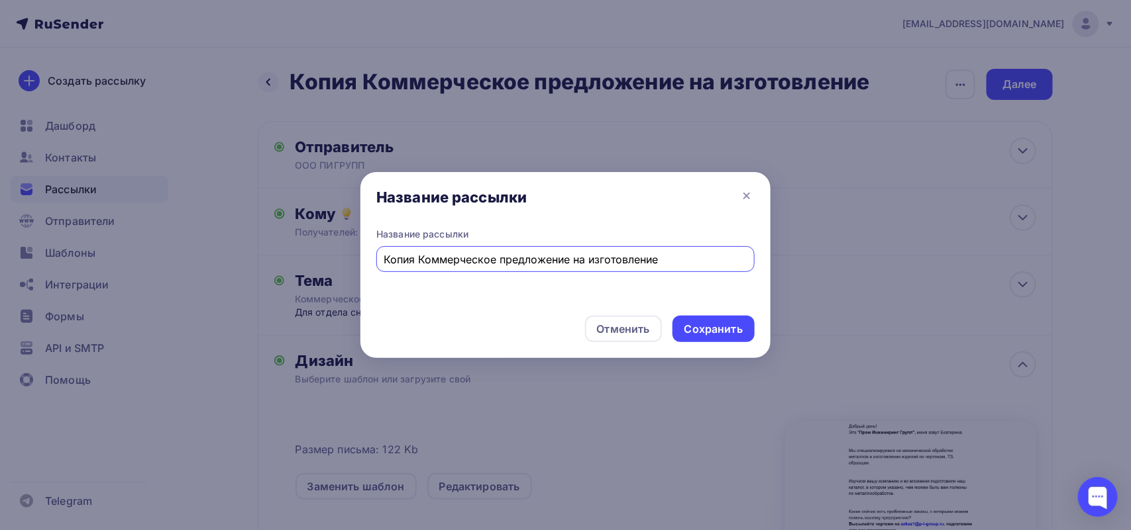
drag, startPoint x: 421, startPoint y: 267, endPoint x: 336, endPoint y: 263, distance: 85.5
click at [336, 263] on div "Название рассылки Название рассылки Копия Коммерческое предложение на изготовле…" at bounding box center [565, 265] width 1131 height 530
type input "Коммерческое предложение на изготовление"
click at [707, 334] on div "Сохранить" at bounding box center [713, 329] width 58 height 15
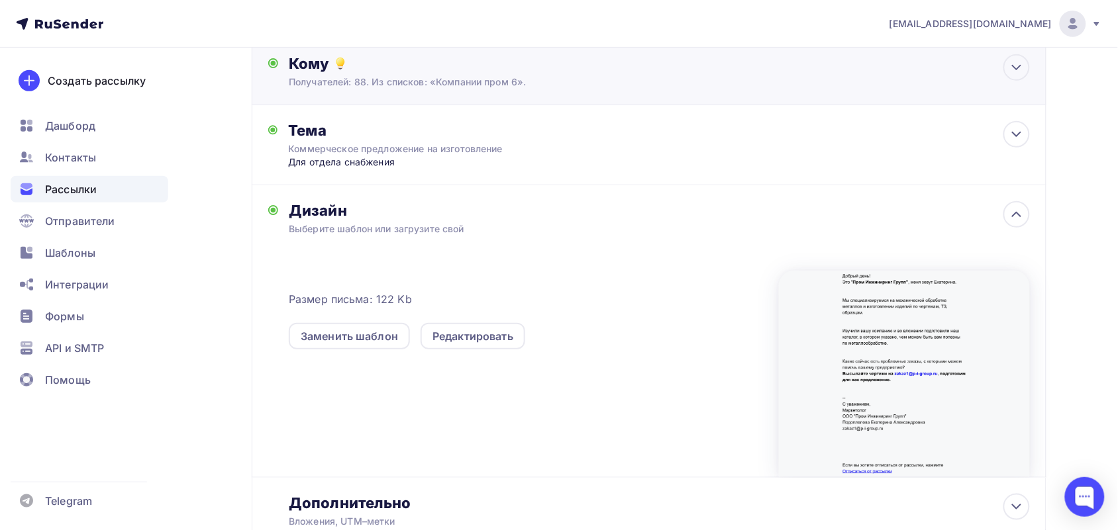
scroll to position [3, 0]
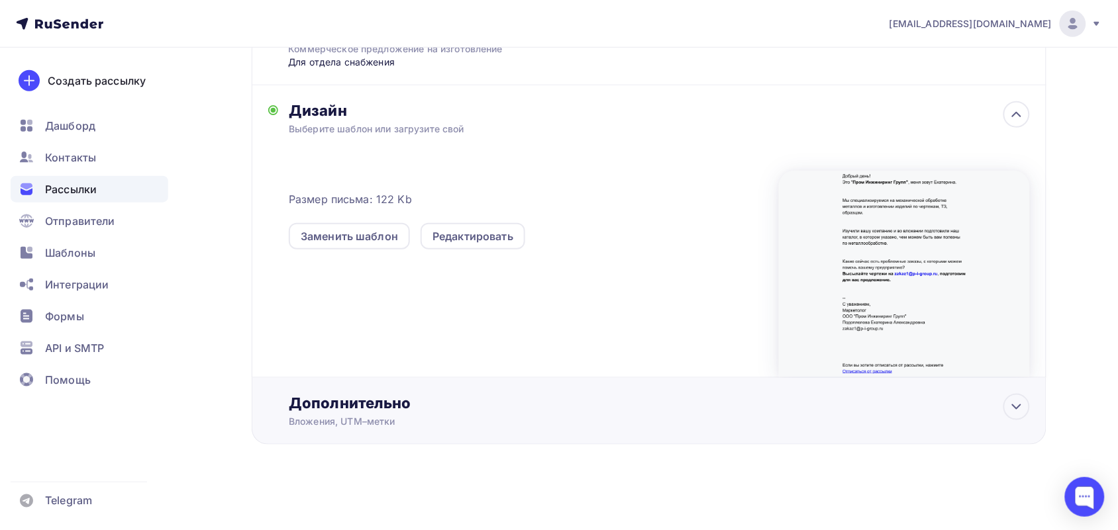
click at [432, 396] on div "Дополнительно" at bounding box center [659, 403] width 740 height 19
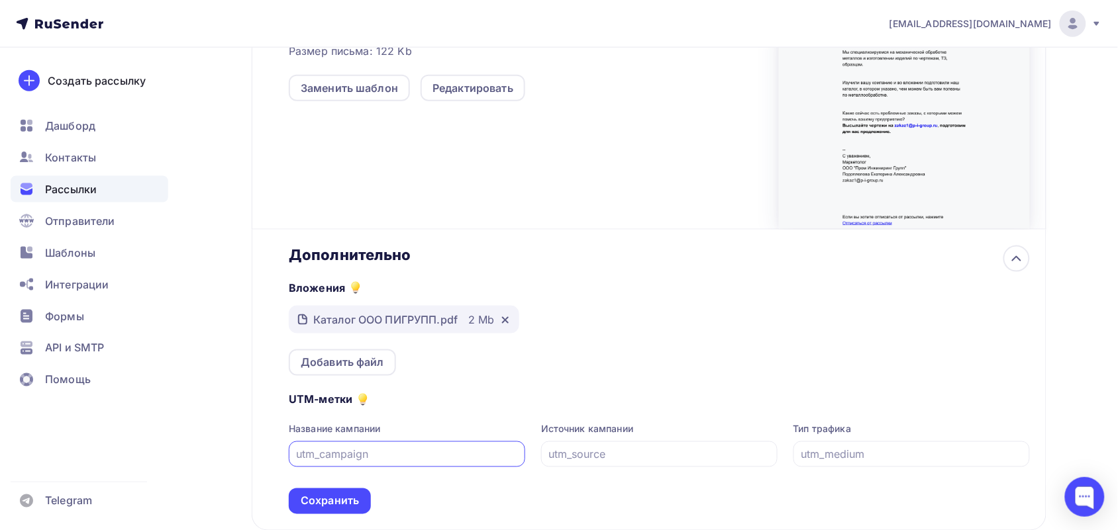
scroll to position [485, 0]
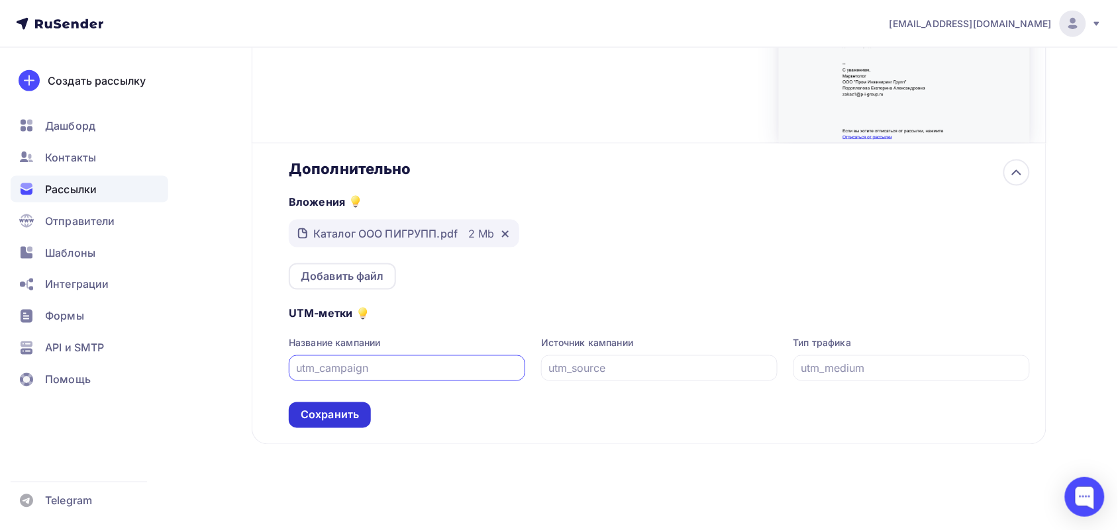
click at [315, 421] on div "Сохранить" at bounding box center [330, 415] width 58 height 15
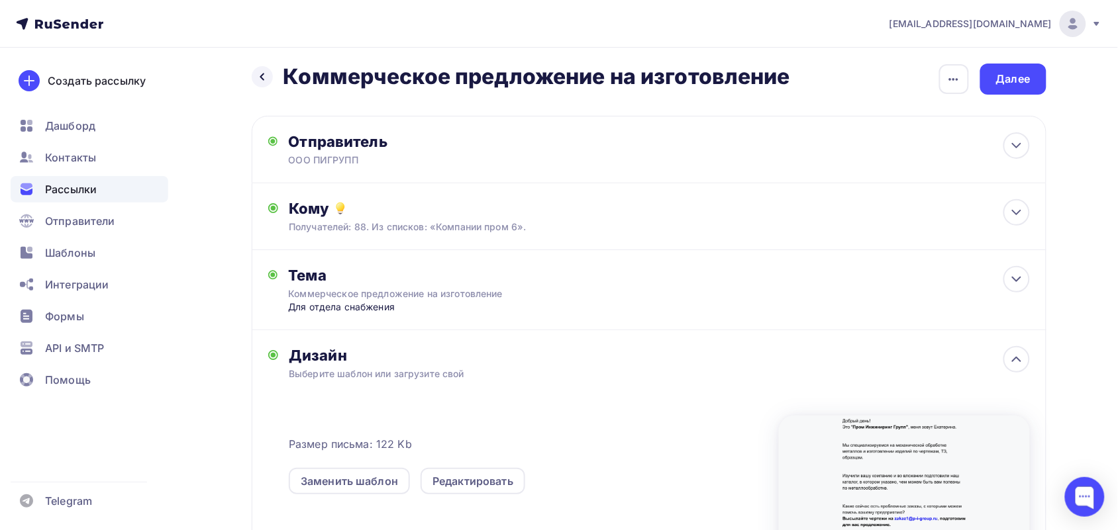
scroll to position [0, 0]
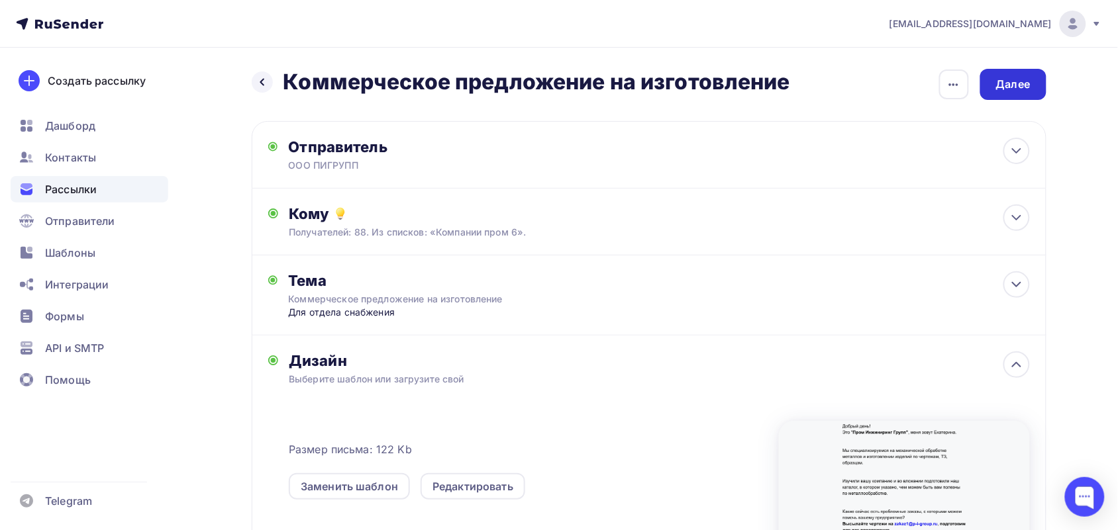
click at [995, 74] on div "Далее" at bounding box center [1013, 84] width 66 height 31
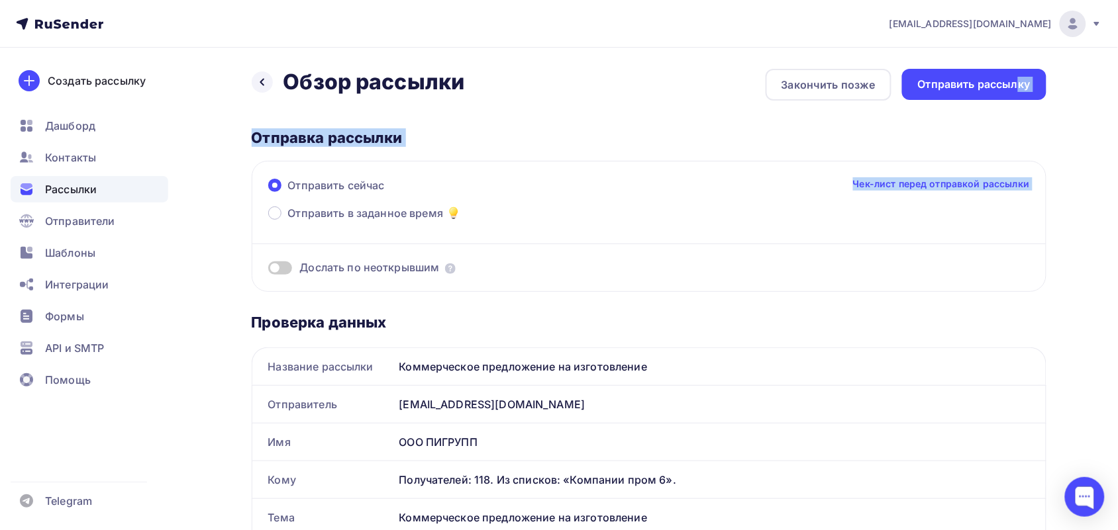
drag, startPoint x: 1020, startPoint y: 77, endPoint x: 878, endPoint y: 256, distance: 229.1
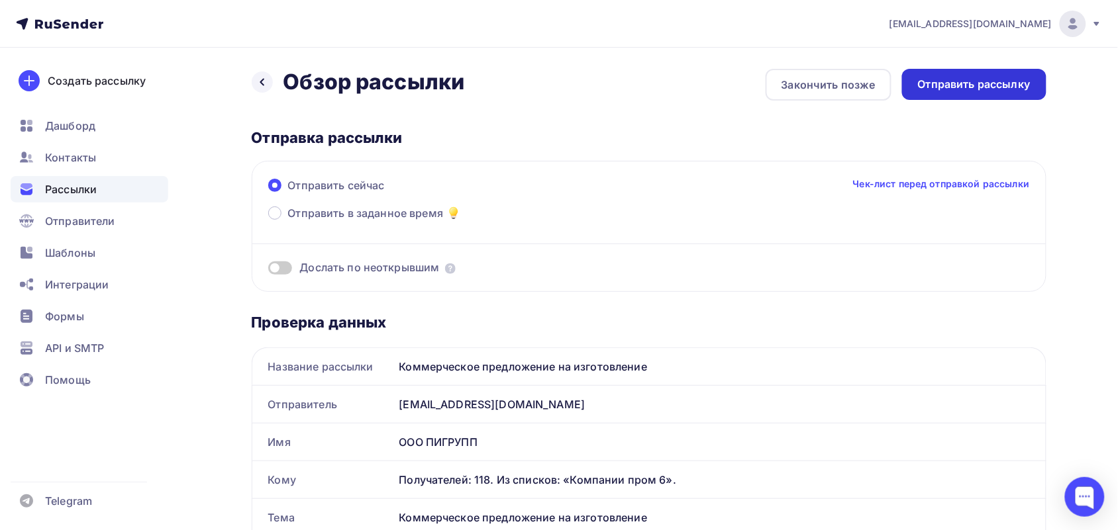
click at [974, 80] on div "Отправить рассылку" at bounding box center [974, 84] width 113 height 15
